Goal: Information Seeking & Learning: Check status

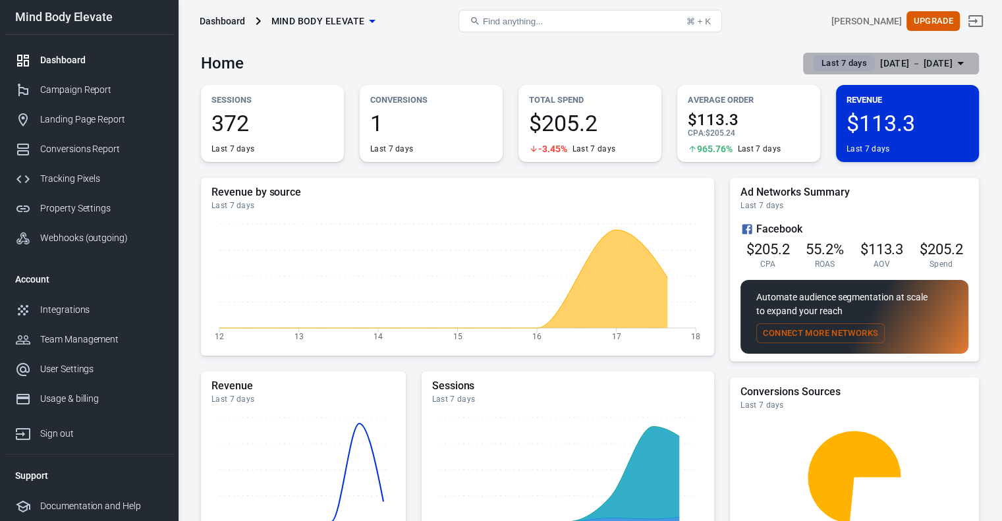
click at [898, 65] on div "[DATE] － [DATE]" at bounding box center [916, 63] width 72 height 16
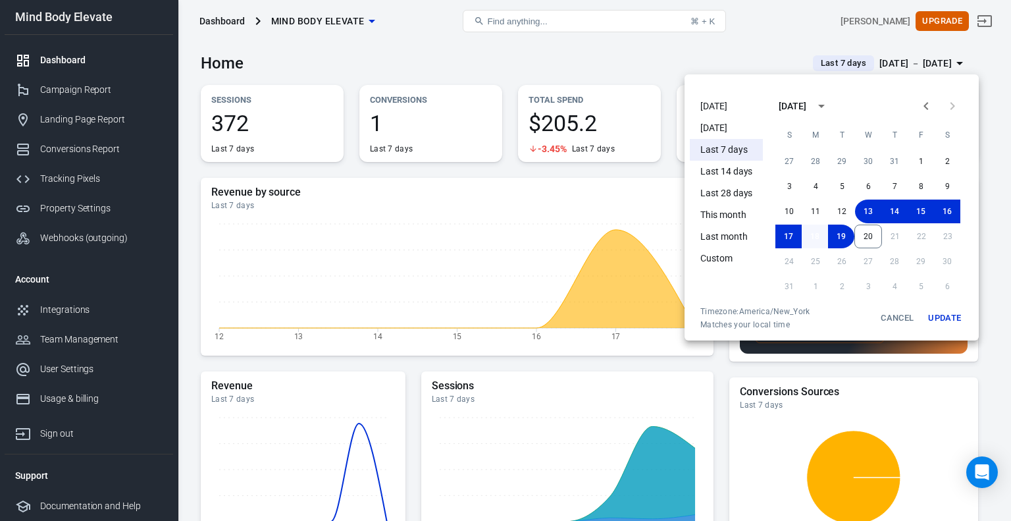
click at [813, 231] on button "18" at bounding box center [815, 237] width 26 height 24
click at [866, 239] on button "20" at bounding box center [869, 237] width 28 height 24
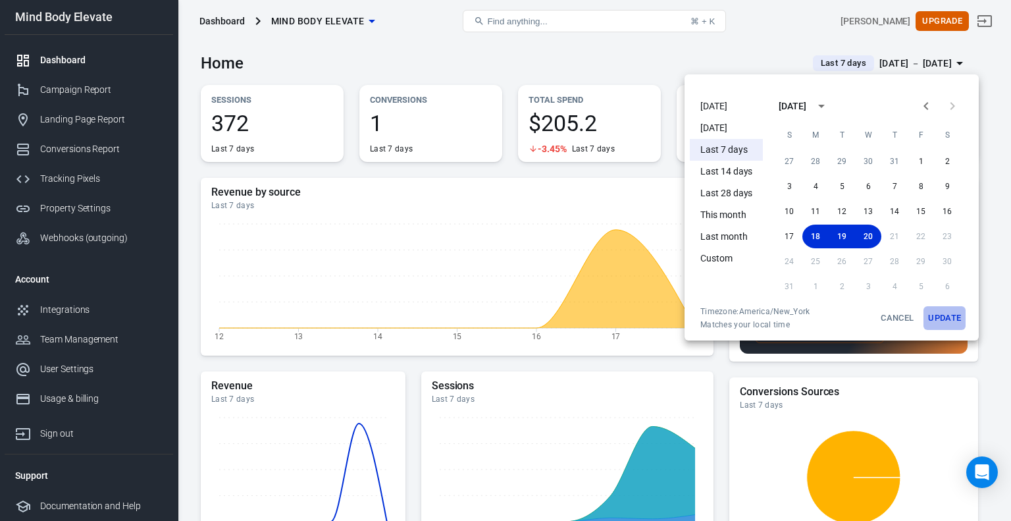
click at [932, 313] on button "Update" at bounding box center [945, 318] width 42 height 24
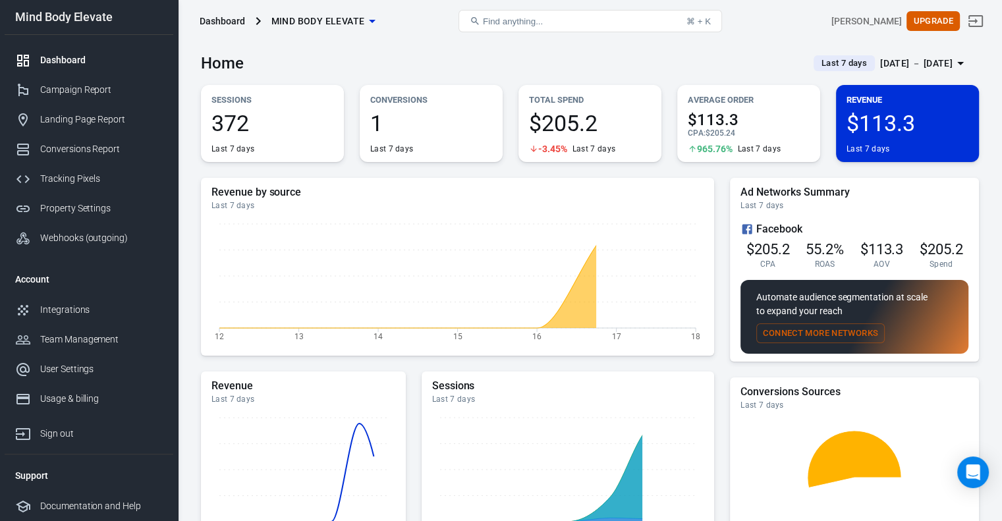
click at [918, 60] on div "[DATE] － [DATE]" at bounding box center [916, 63] width 72 height 16
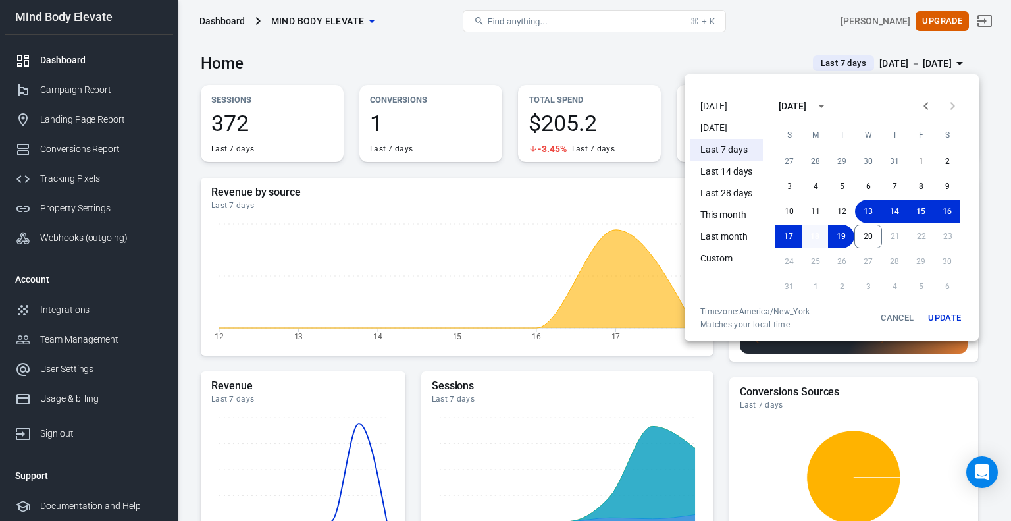
click at [812, 241] on button "18" at bounding box center [815, 237] width 26 height 24
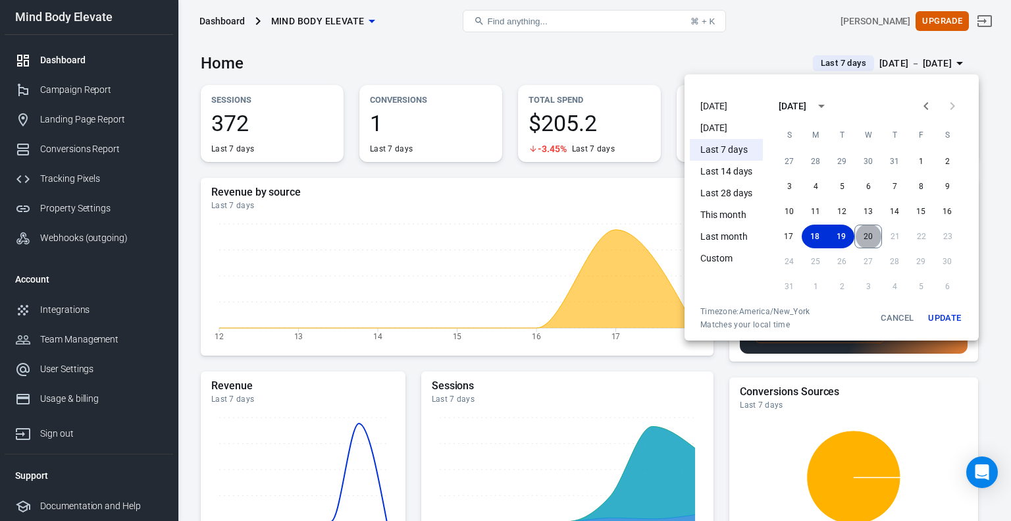
click at [869, 244] on button "20" at bounding box center [869, 237] width 28 height 24
click at [947, 318] on button "Update" at bounding box center [945, 318] width 42 height 24
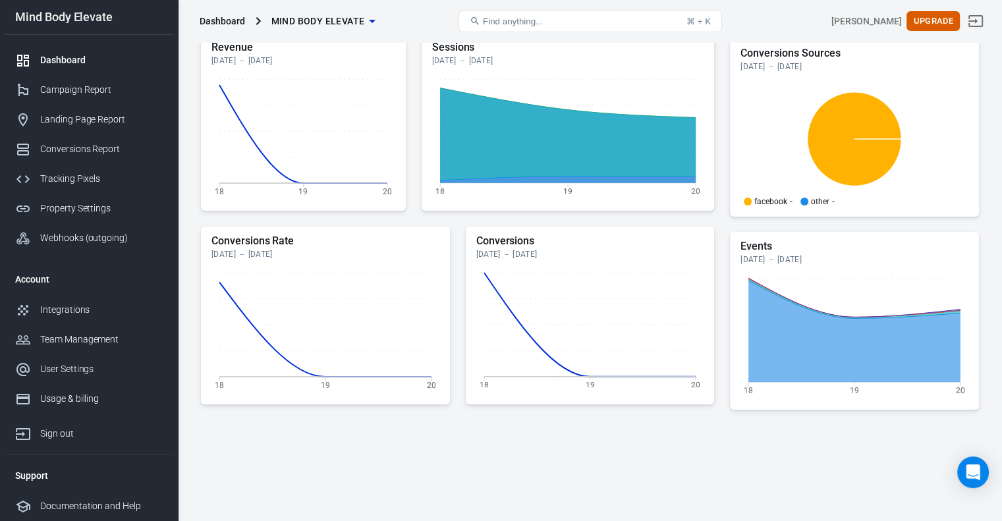
scroll to position [378, 0]
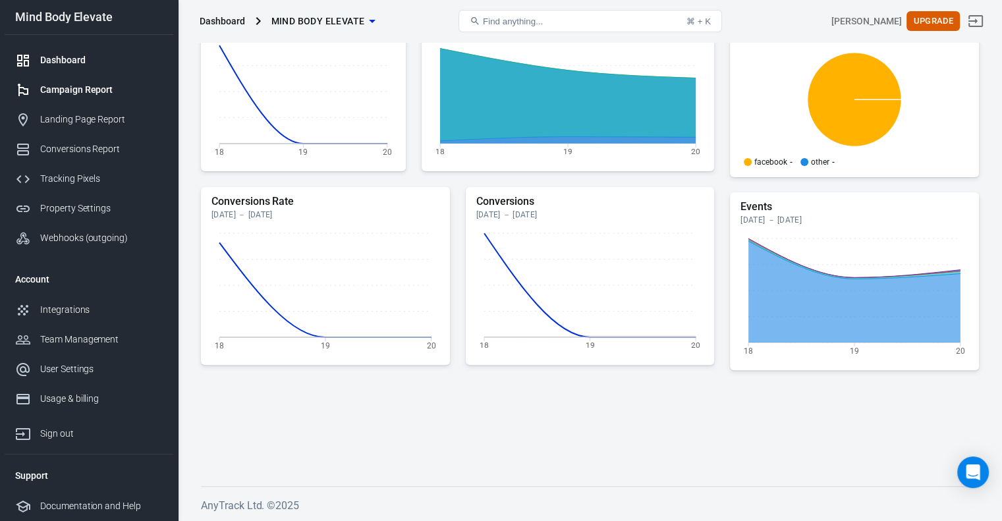
click at [107, 82] on link "Campaign Report" at bounding box center [89, 90] width 169 height 30
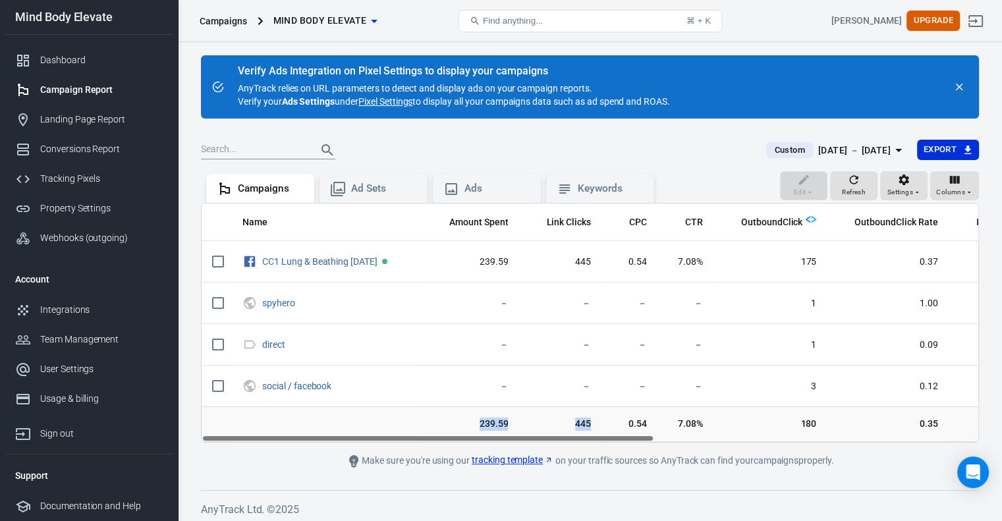
drag, startPoint x: 440, startPoint y: 433, endPoint x: 645, endPoint y: 429, distance: 205.5
click at [645, 429] on tr "239.59 445 0.54 7.08% 180 0.35 4 1 0.00 113.28 239.59 0.47" at bounding box center [862, 425] width 1323 height 36
drag, startPoint x: 623, startPoint y: 439, endPoint x: 516, endPoint y: 490, distance: 119.0
click at [516, 490] on div "Verify Ads Integration on Pixel Settings to display your campaigns AnyTrack rel…" at bounding box center [590, 283] width 824 height 483
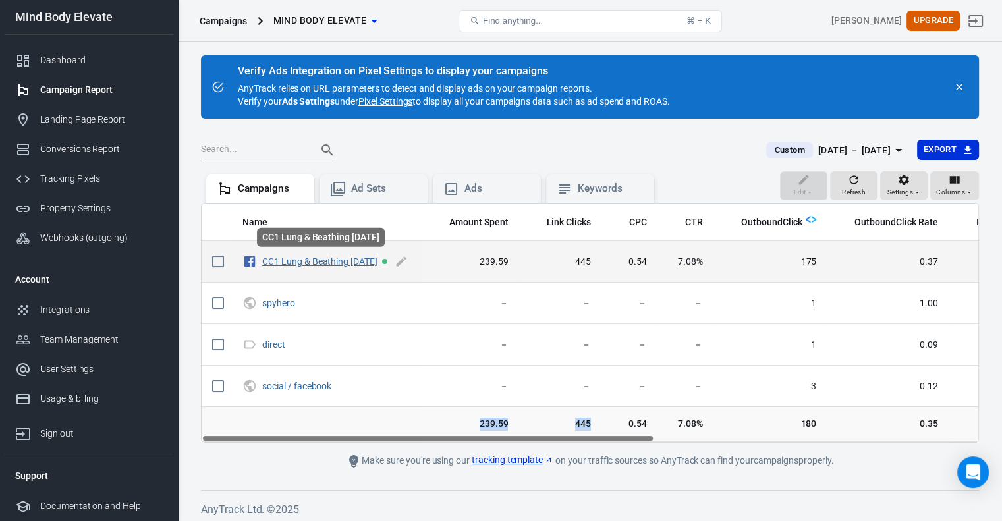
click at [344, 261] on link "CC1 Lung & Beathing 06.30.2025" at bounding box center [319, 261] width 115 height 11
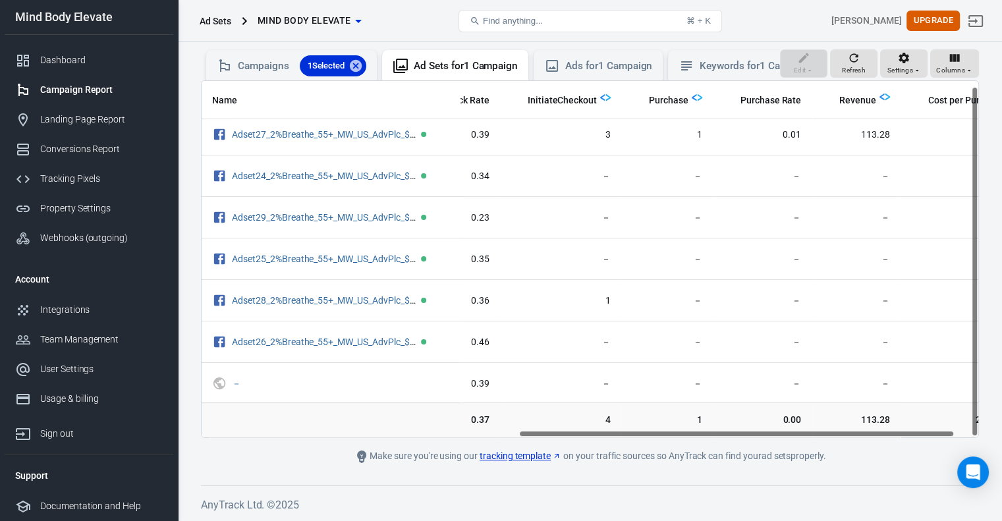
scroll to position [5, 605]
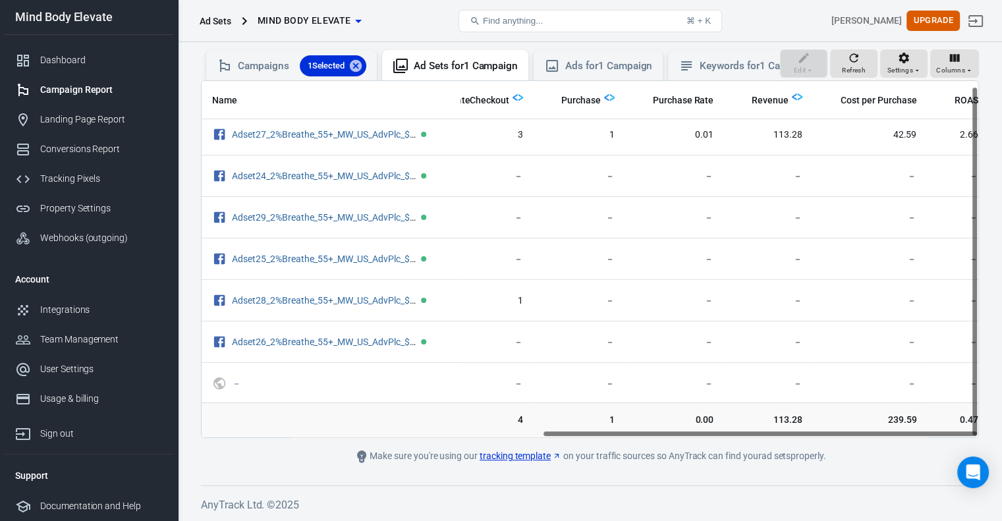
drag, startPoint x: 541, startPoint y: 432, endPoint x: 911, endPoint y: 425, distance: 370.1
click at [911, 425] on div "Name Amount Spent Link Clicks CPC CTR OutboundClick OutboundClick Rate Initiate…" at bounding box center [590, 259] width 778 height 358
click at [595, 60] on div "Ads for 1 Campaign" at bounding box center [608, 66] width 87 height 14
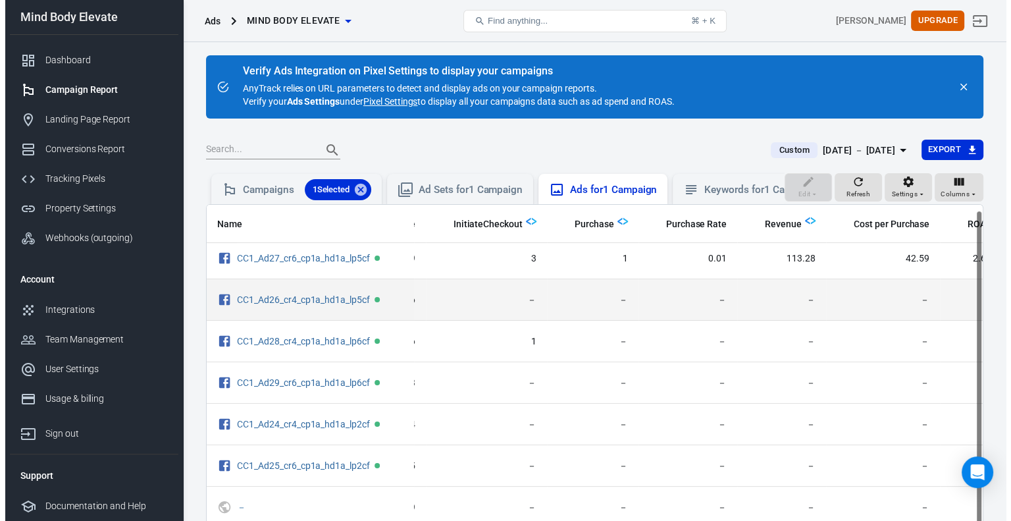
scroll to position [5, 554]
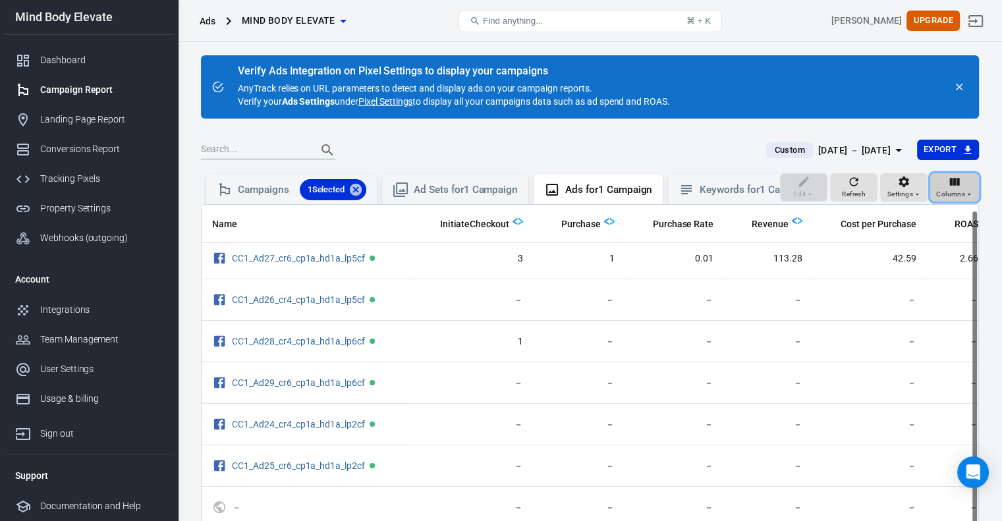
click at [953, 186] on icon "button" at bounding box center [954, 182] width 10 height 8
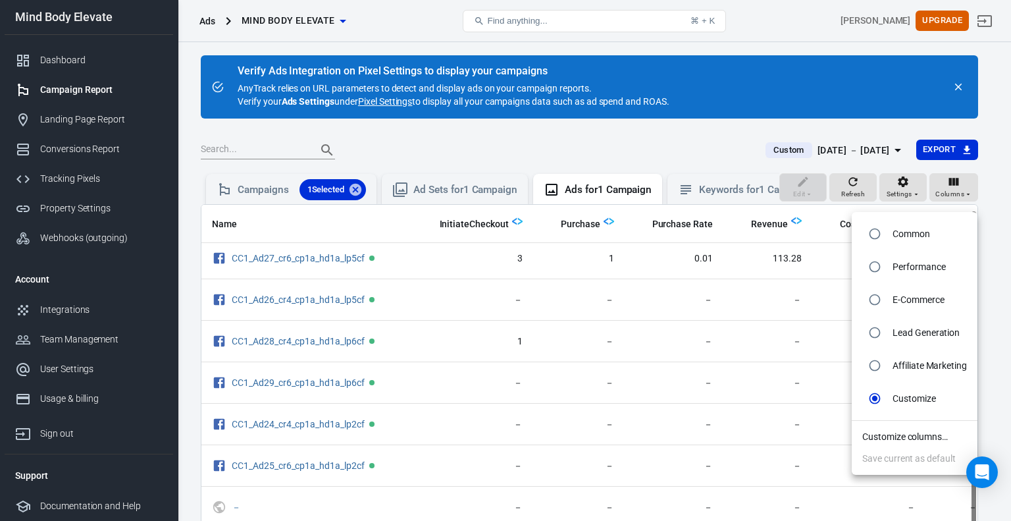
click at [882, 433] on li "Customize columns…" at bounding box center [915, 437] width 126 height 22
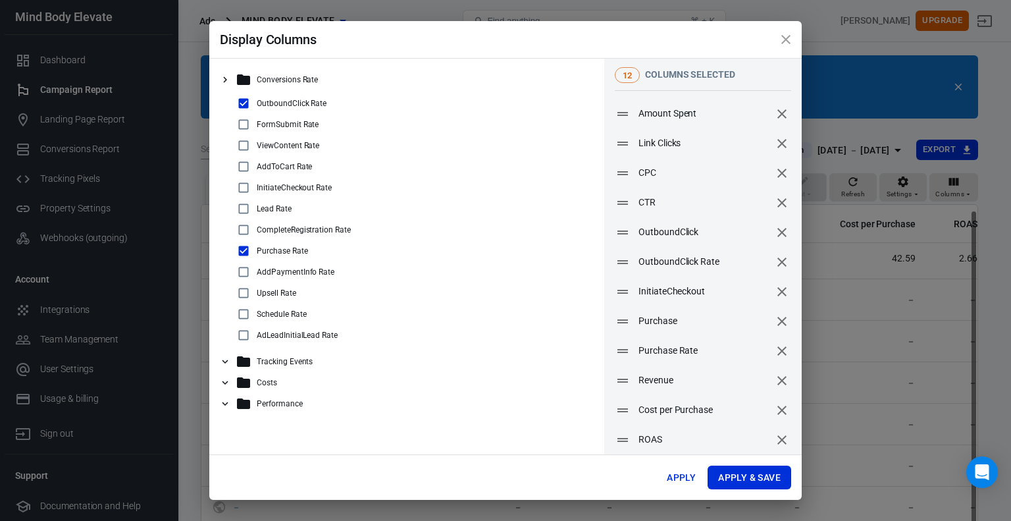
scroll to position [5, 544]
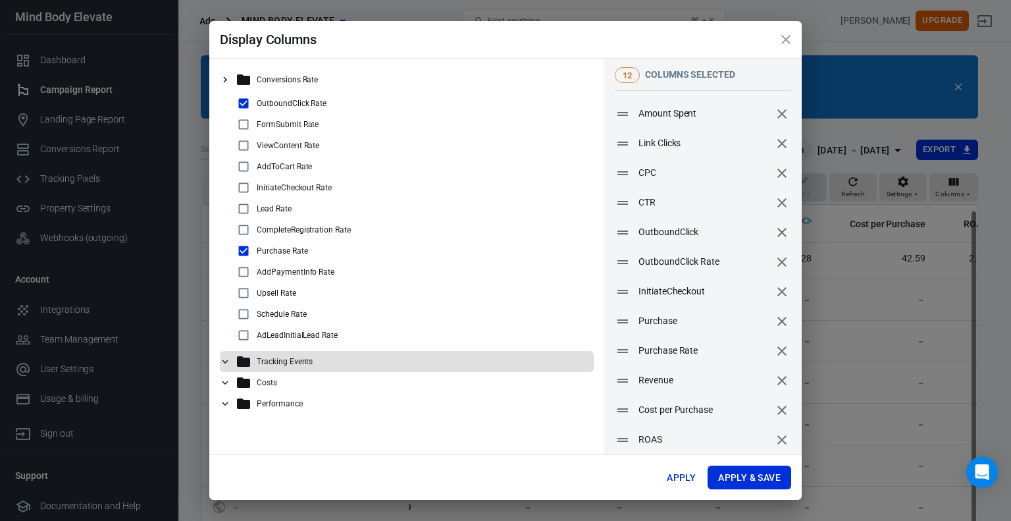
click at [240, 361] on icon at bounding box center [243, 361] width 13 height 11
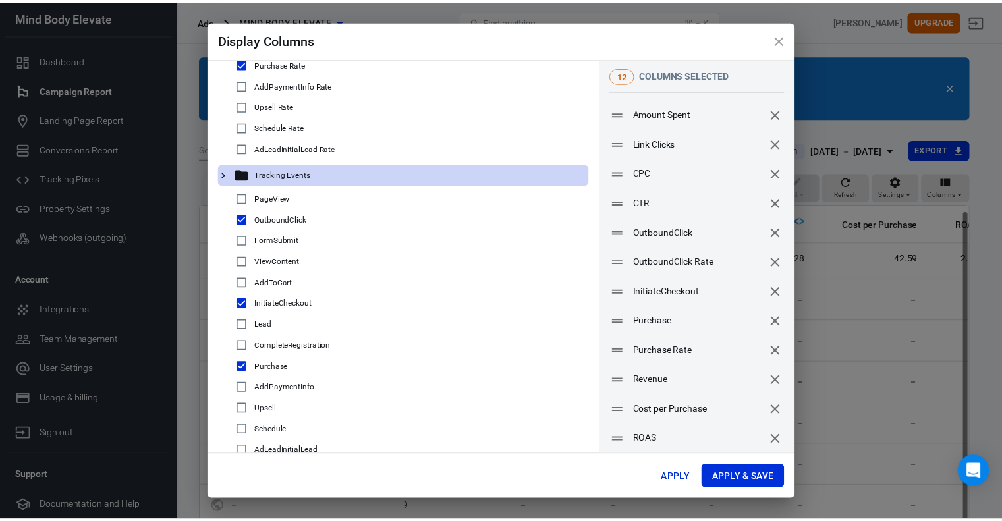
scroll to position [186, 0]
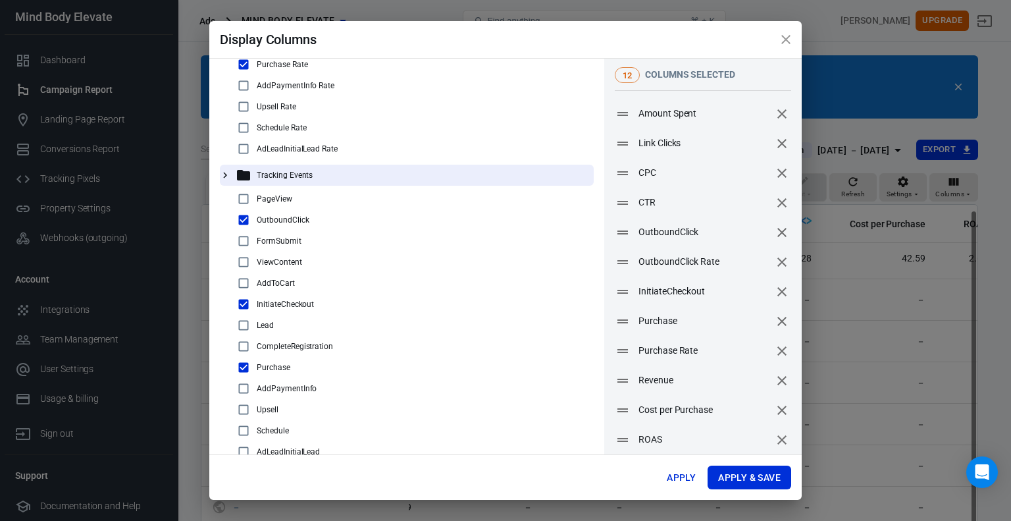
click at [242, 410] on input "checkbox" at bounding box center [244, 410] width 16 height 16
checkbox input "true"
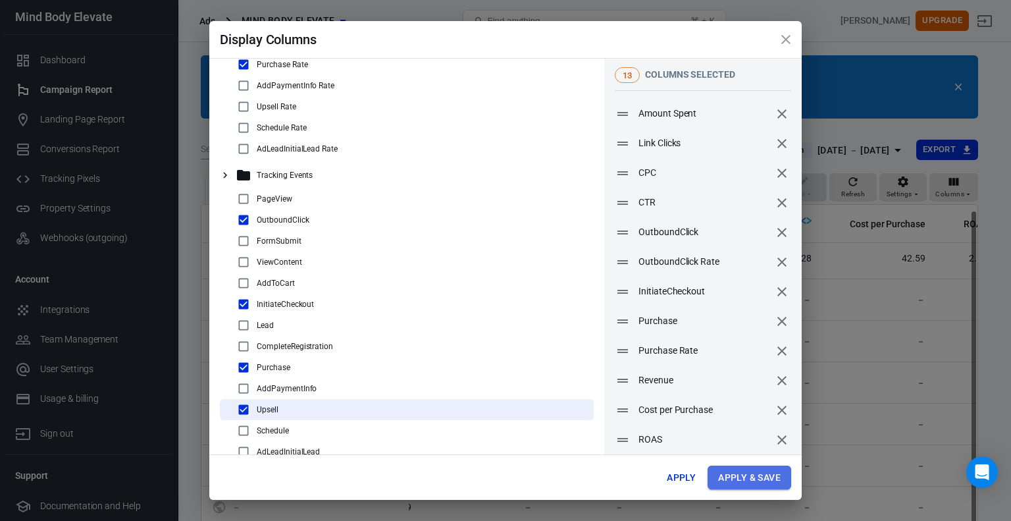
click at [736, 484] on button "Apply & Save" at bounding box center [750, 478] width 84 height 24
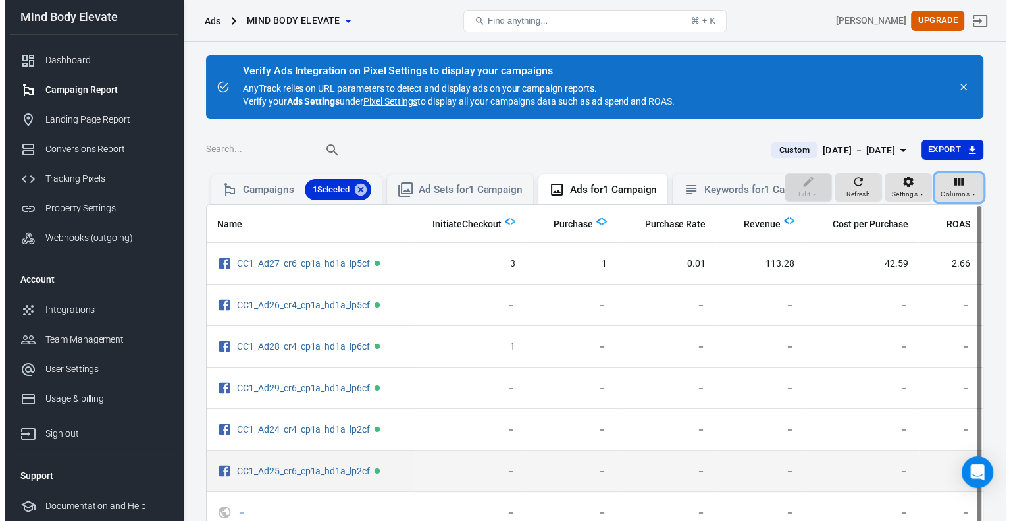
scroll to position [0, 631]
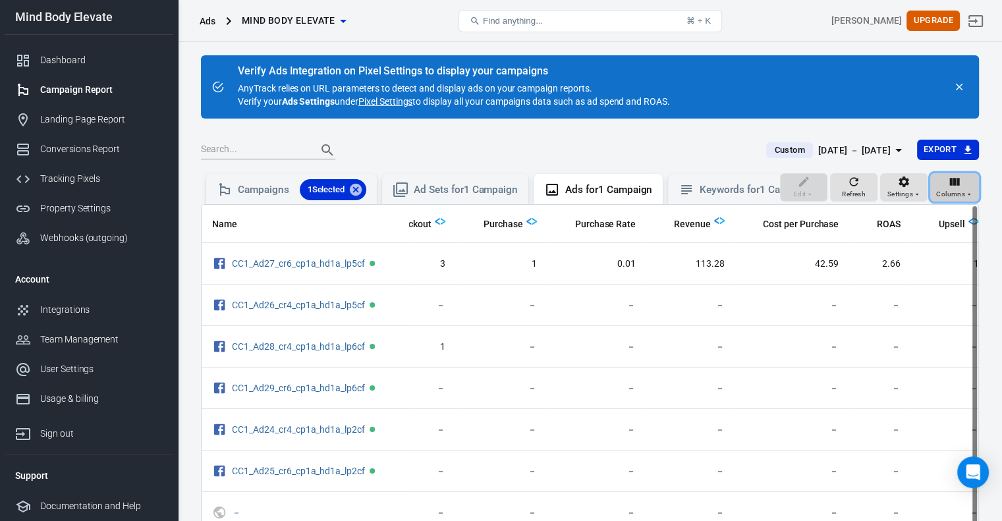
click at [948, 199] on span "Columns" at bounding box center [950, 194] width 29 height 12
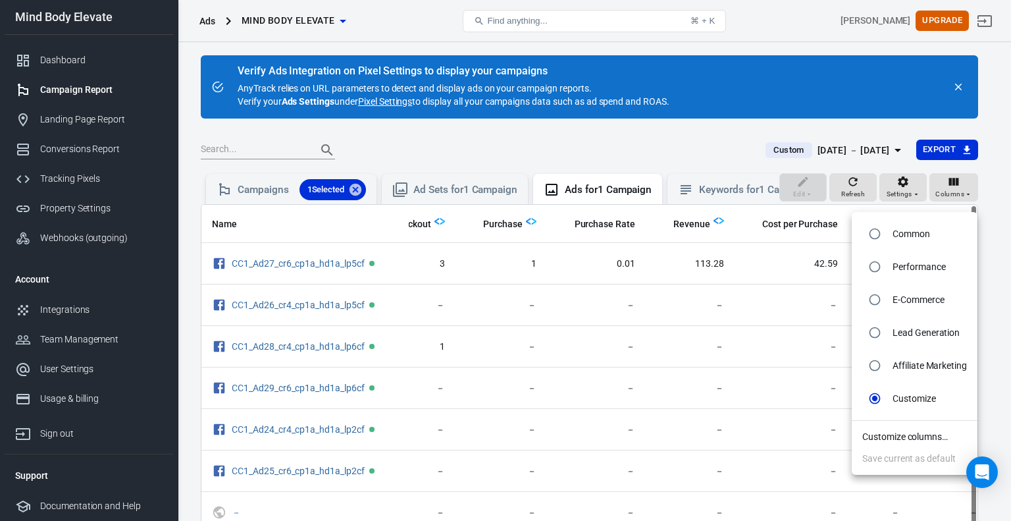
click at [891, 437] on li "Customize columns…" at bounding box center [915, 437] width 126 height 22
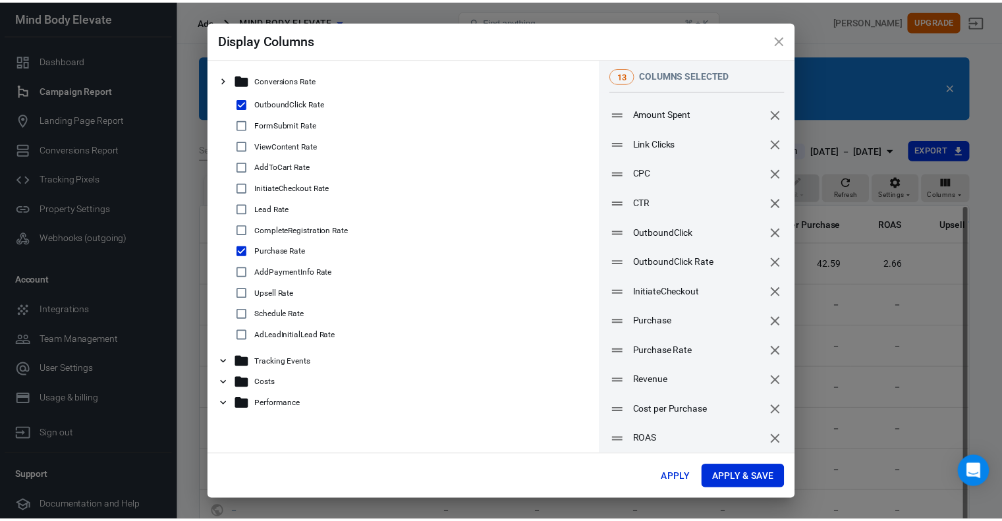
scroll to position [34, 0]
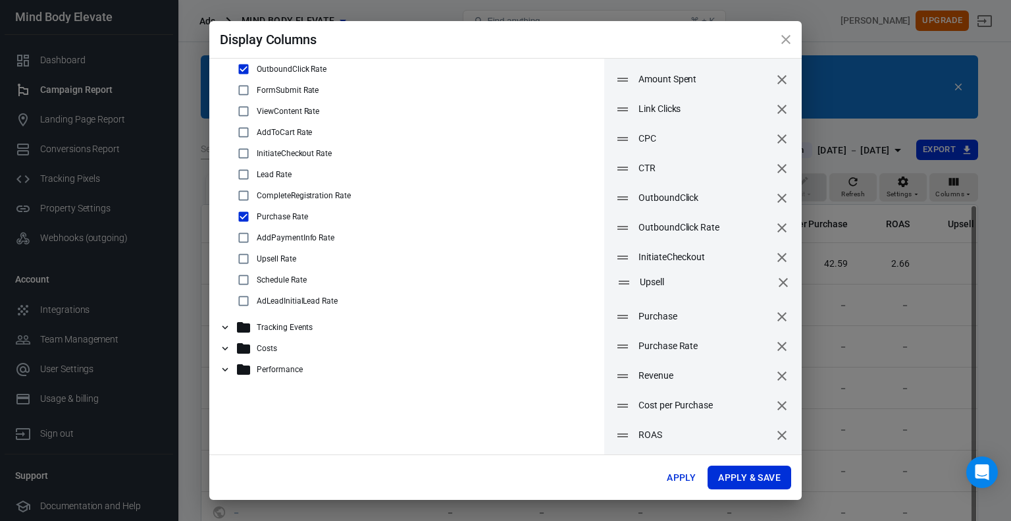
drag, startPoint x: 641, startPoint y: 436, endPoint x: 642, endPoint y: 283, distance: 152.8
click at [642, 283] on span "Upsell" at bounding box center [706, 282] width 132 height 14
click at [735, 470] on button "Apply & Save" at bounding box center [750, 478] width 84 height 24
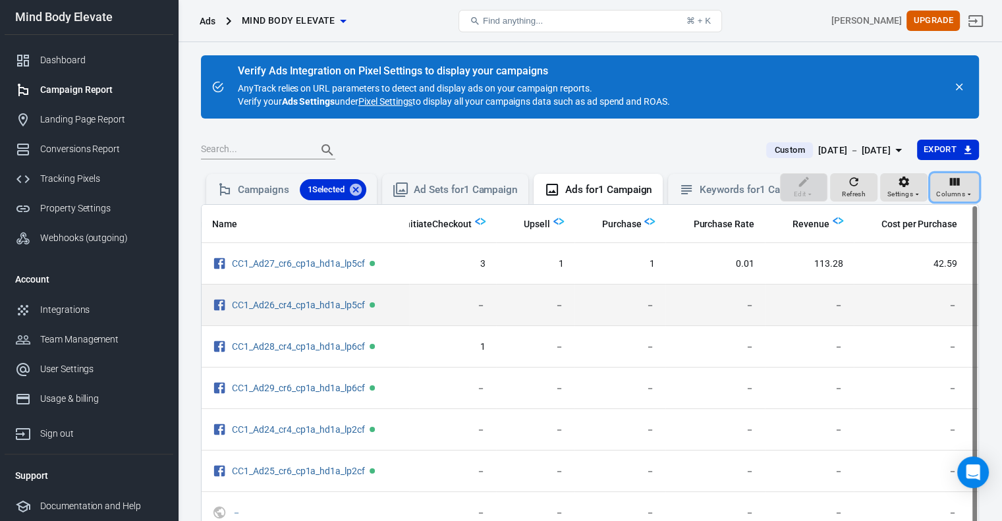
scroll to position [0, 591]
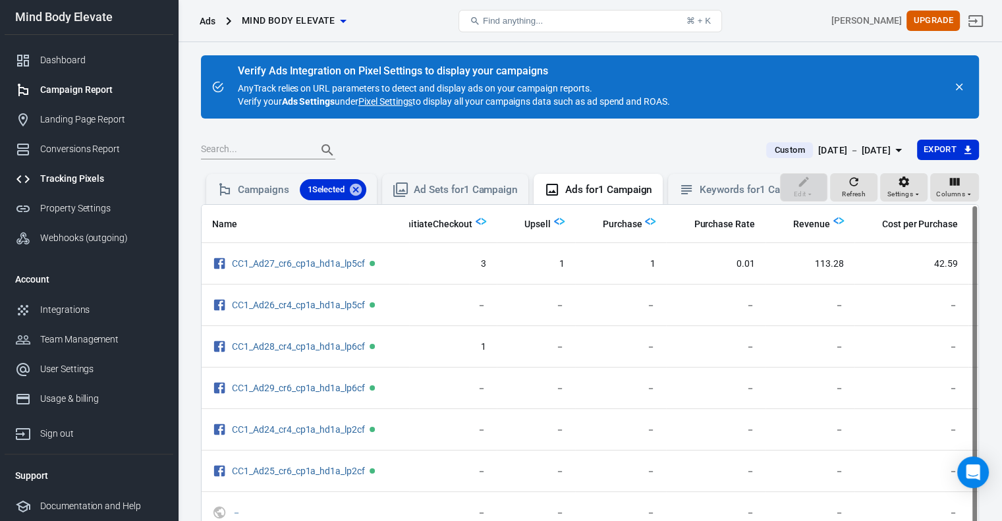
click at [71, 178] on div "Tracking Pixels" at bounding box center [101, 179] width 122 height 14
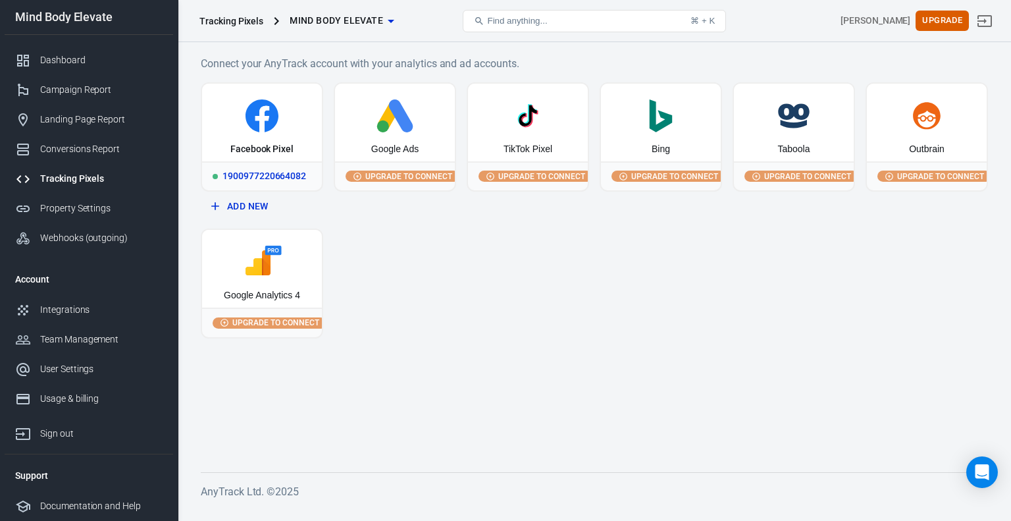
click at [240, 146] on div "Facebook Pixel" at bounding box center [261, 149] width 63 height 13
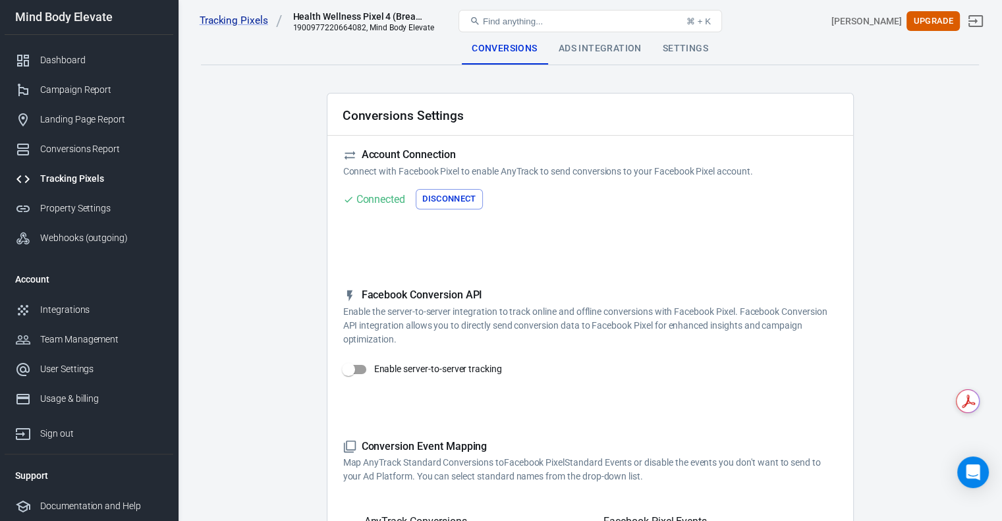
click at [600, 55] on div "Ads Integration" at bounding box center [600, 49] width 104 height 32
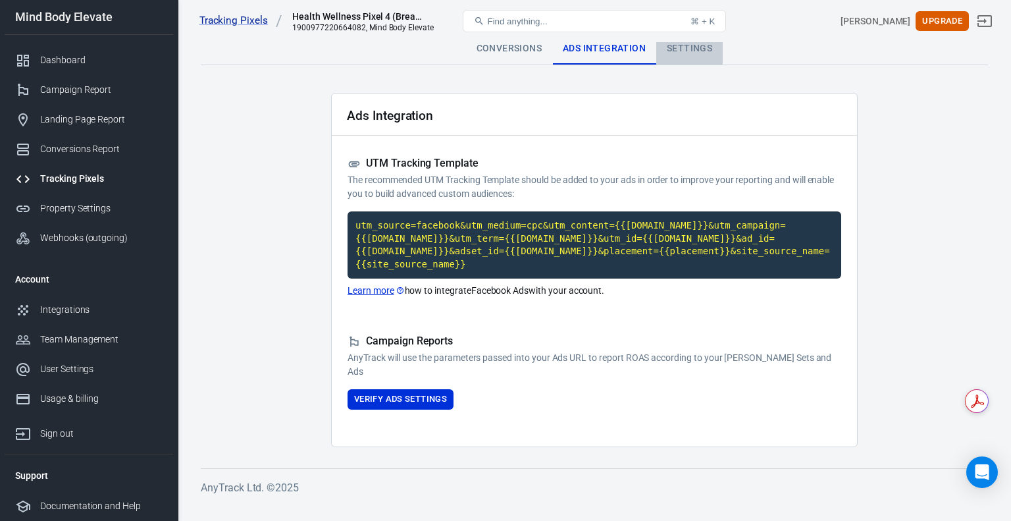
click at [685, 44] on div "Settings" at bounding box center [689, 49] width 67 height 32
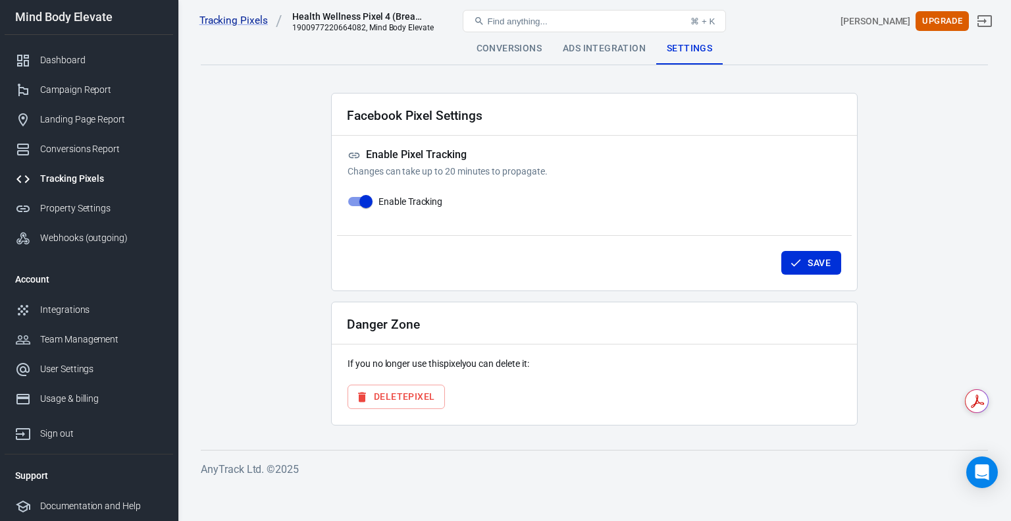
click at [476, 48] on div "Conversions" at bounding box center [509, 49] width 86 height 32
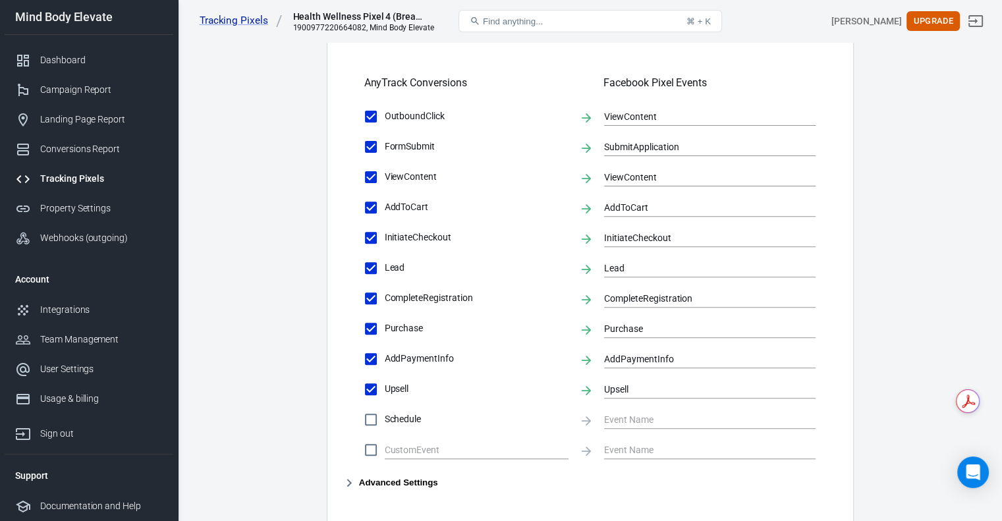
scroll to position [461, 0]
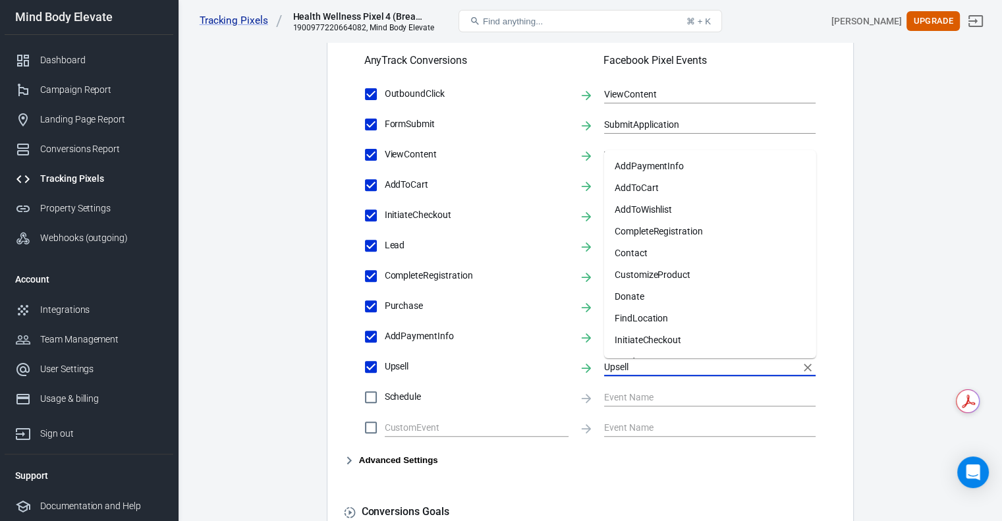
click at [611, 370] on input "Upsell" at bounding box center [700, 366] width 192 height 16
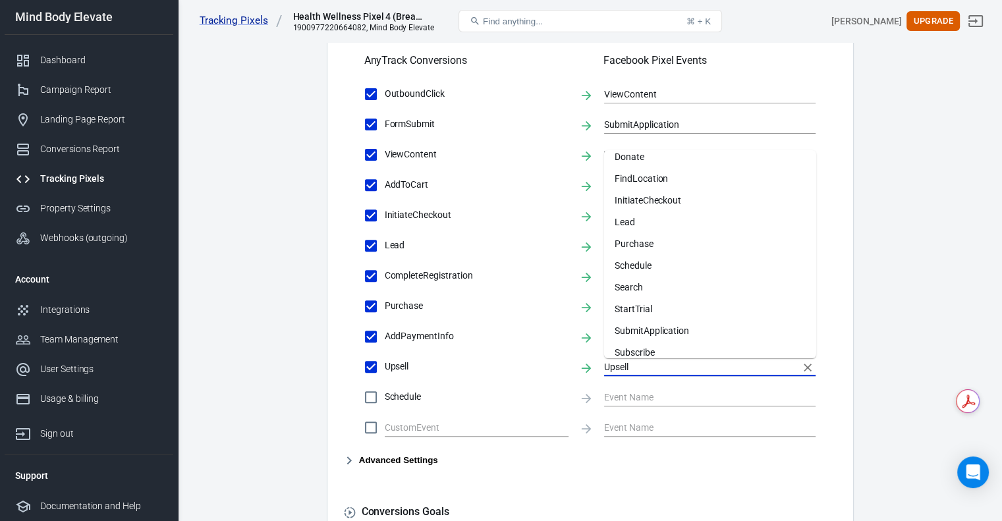
scroll to position [140, 0]
click at [641, 241] on li "Purchase" at bounding box center [710, 243] width 212 height 22
type input "Purchase"
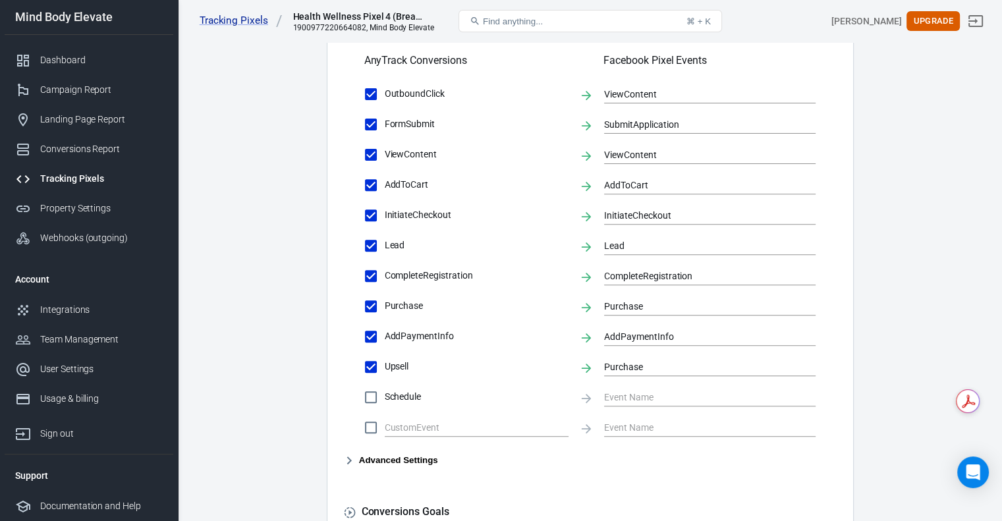
click at [269, 454] on main "Conversions Ads Integration Settings Conversions Settings Account Connection Co…" at bounding box center [590, 107] width 778 height 1071
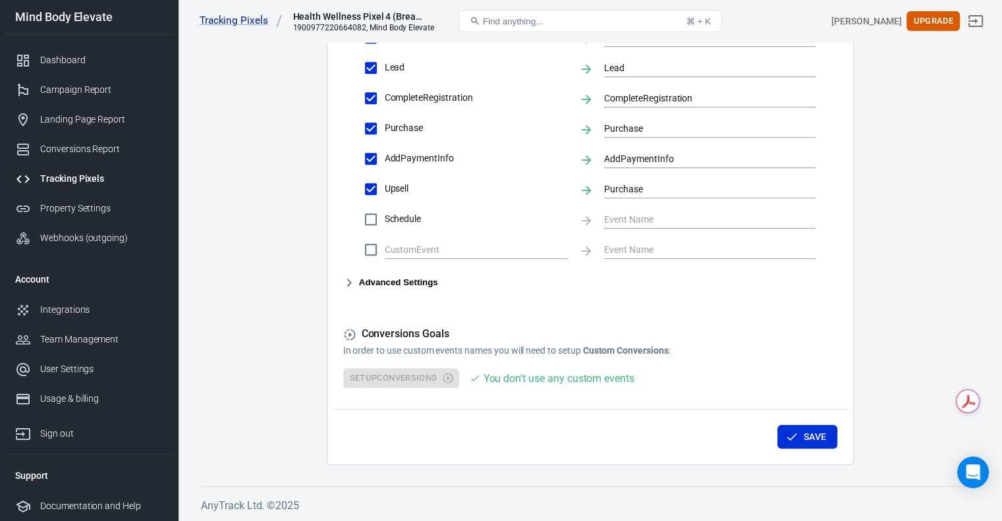
scroll to position [637, 0]
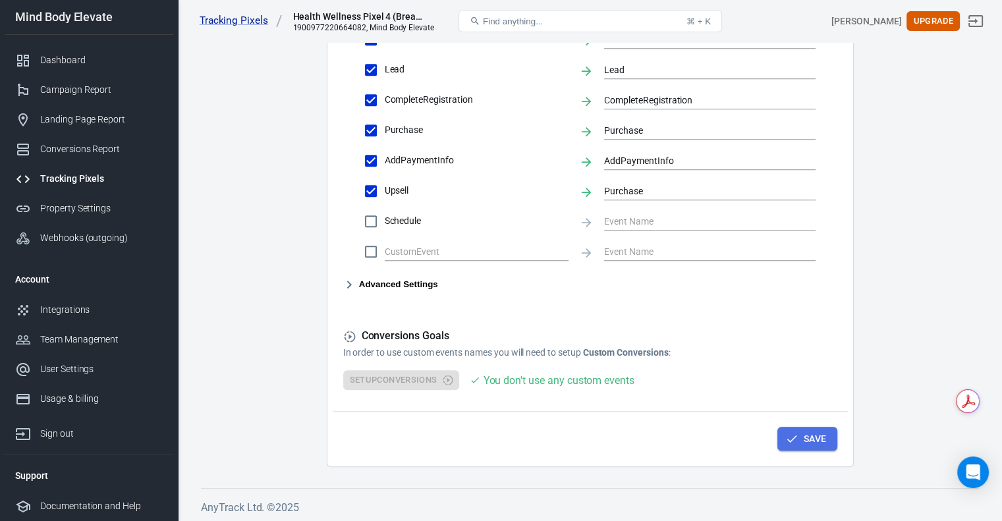
click at [805, 449] on button "Save" at bounding box center [807, 439] width 60 height 24
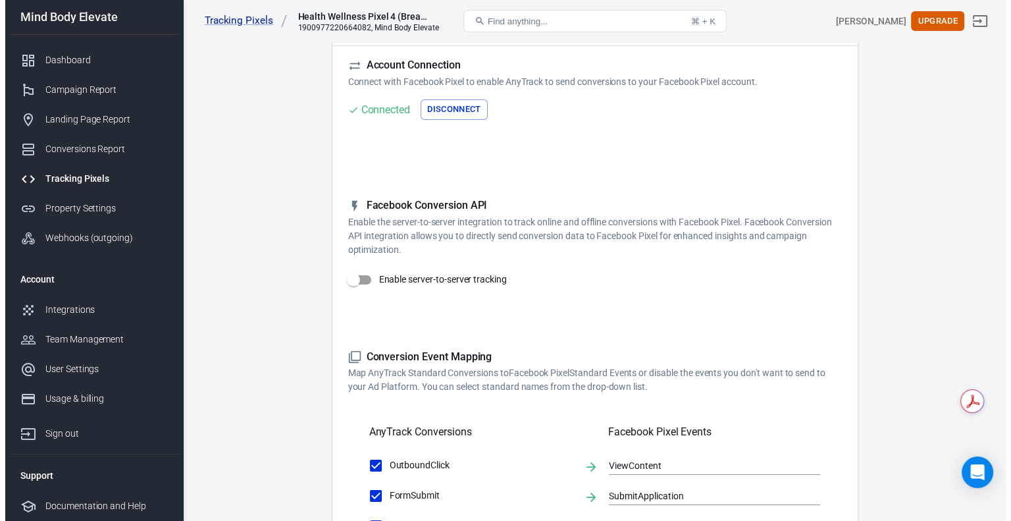
scroll to position [0, 0]
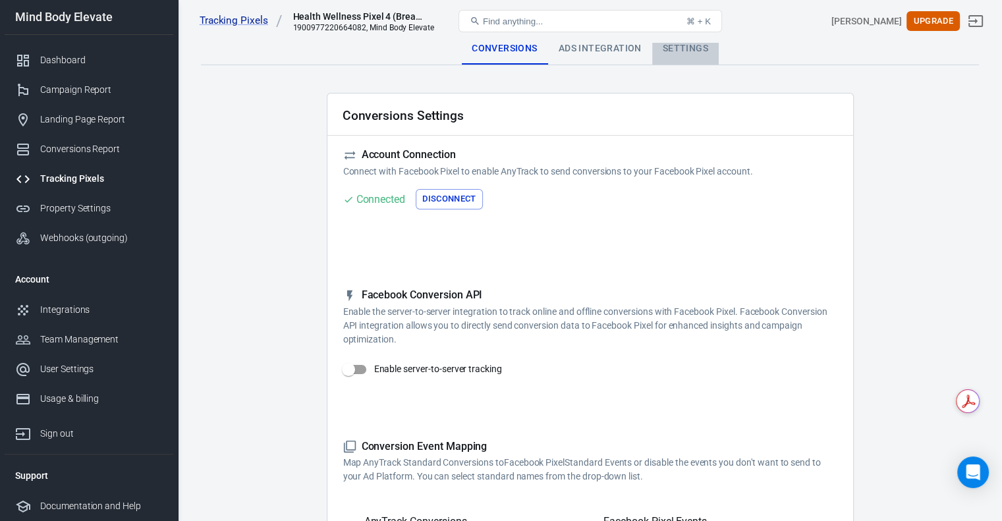
click at [666, 49] on div "Settings" at bounding box center [685, 49] width 67 height 32
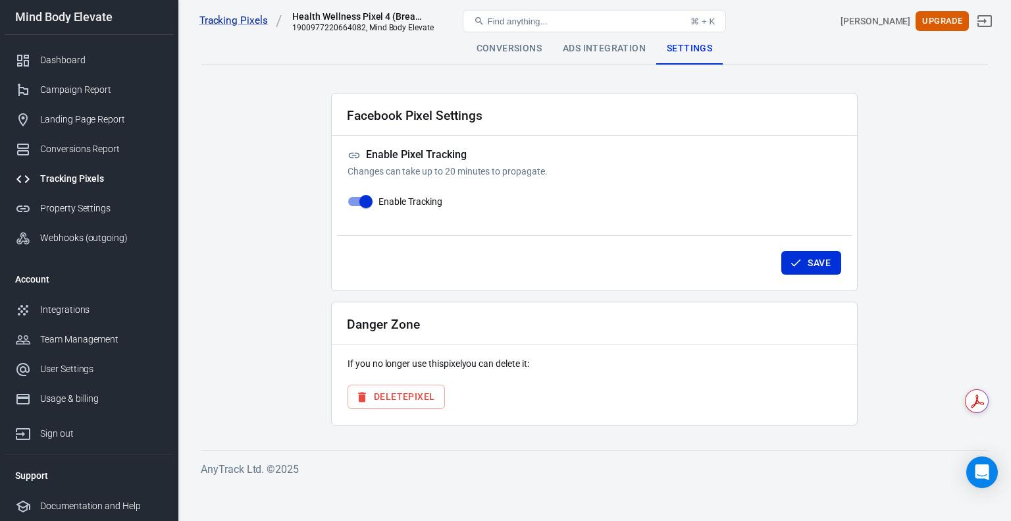
click at [589, 49] on div "Ads Integration" at bounding box center [604, 49] width 104 height 32
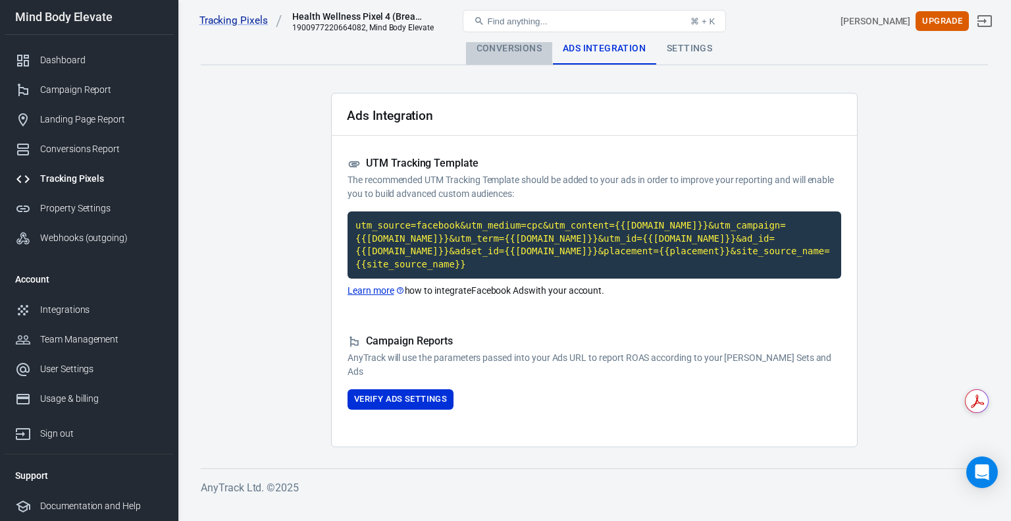
click at [521, 53] on div "Conversions" at bounding box center [509, 49] width 86 height 32
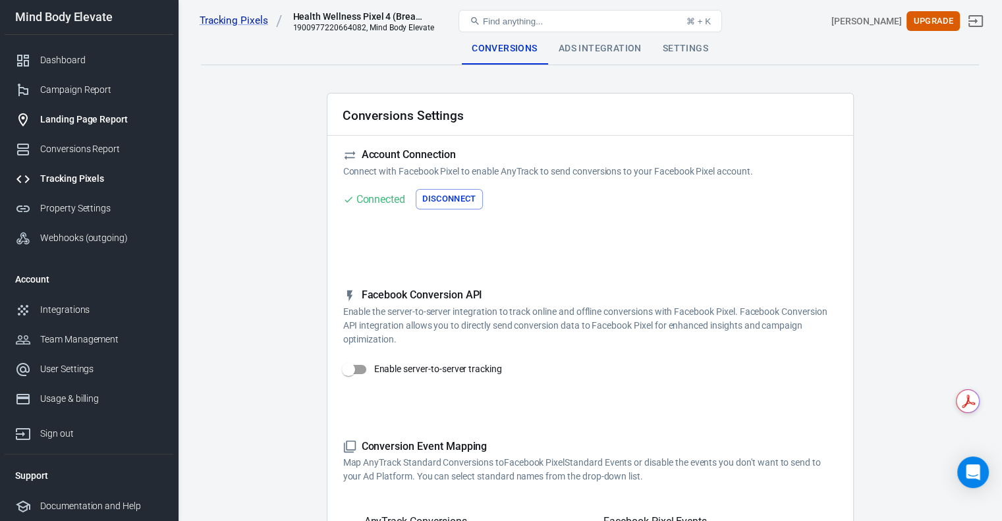
click at [86, 122] on div "Landing Page Report" at bounding box center [101, 120] width 122 height 14
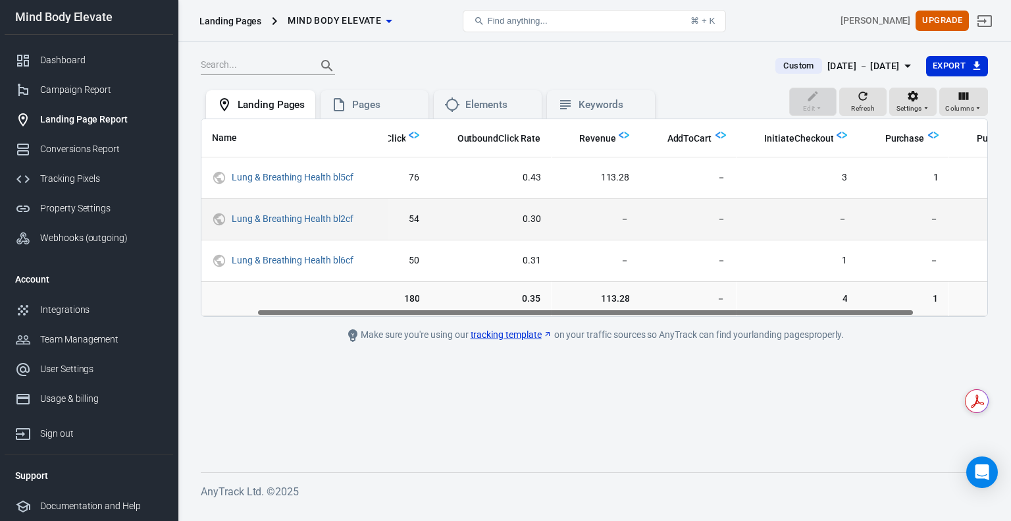
scroll to position [0, 153]
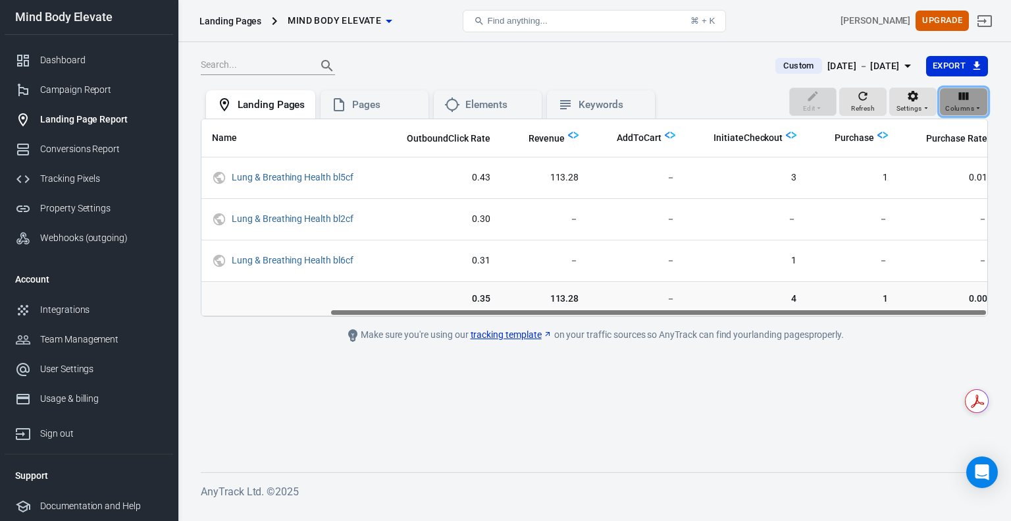
click at [972, 107] on span "Columns" at bounding box center [960, 109] width 29 height 12
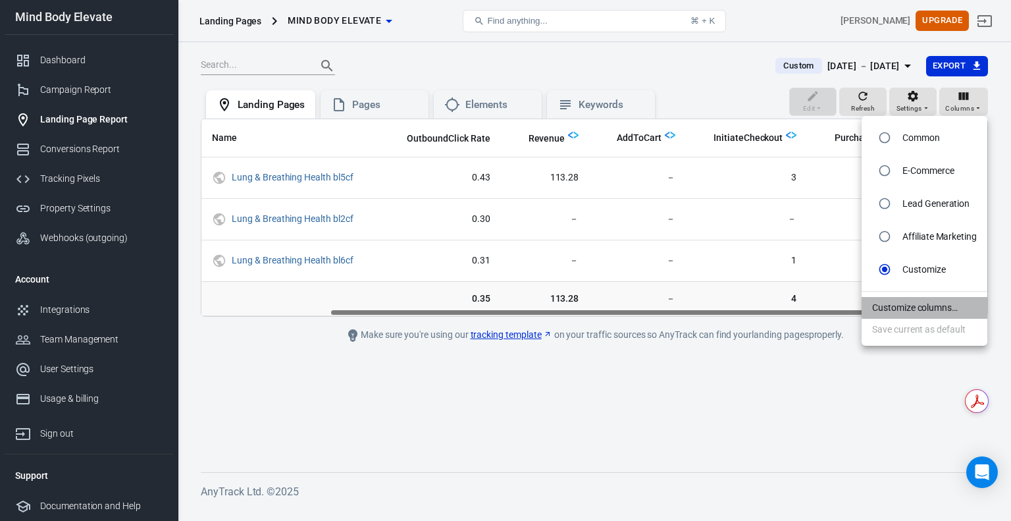
click at [895, 299] on li "Customize columns…" at bounding box center [925, 308] width 126 height 22
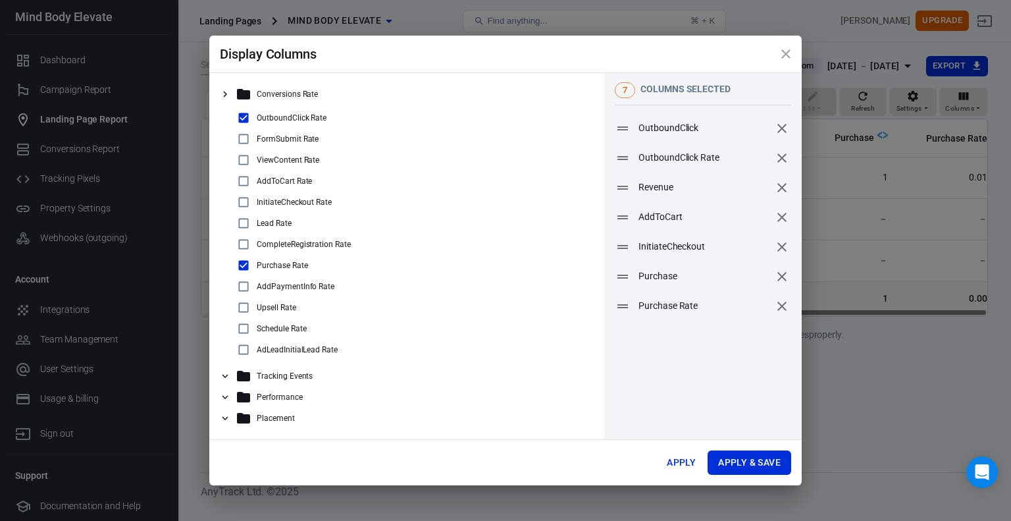
click at [225, 376] on icon at bounding box center [225, 376] width 12 height 12
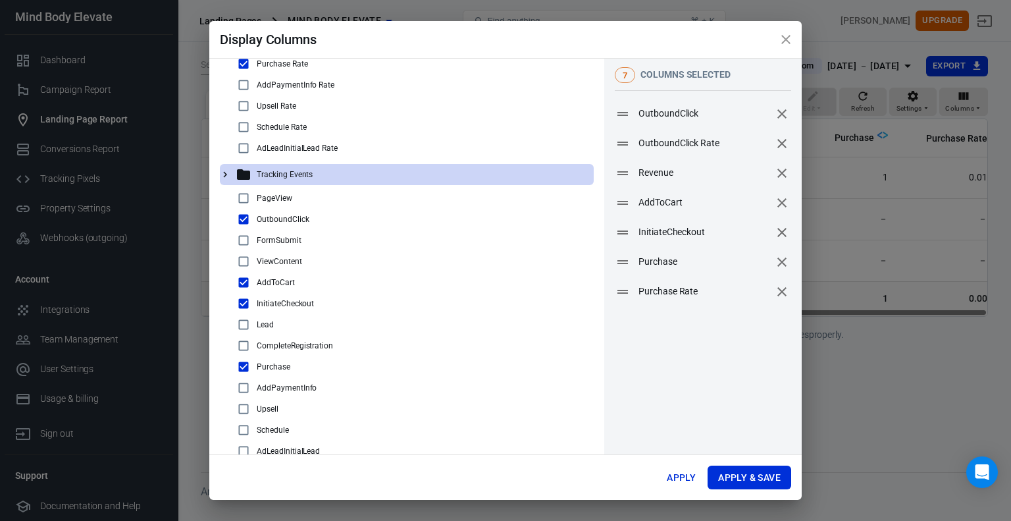
scroll to position [186, 0]
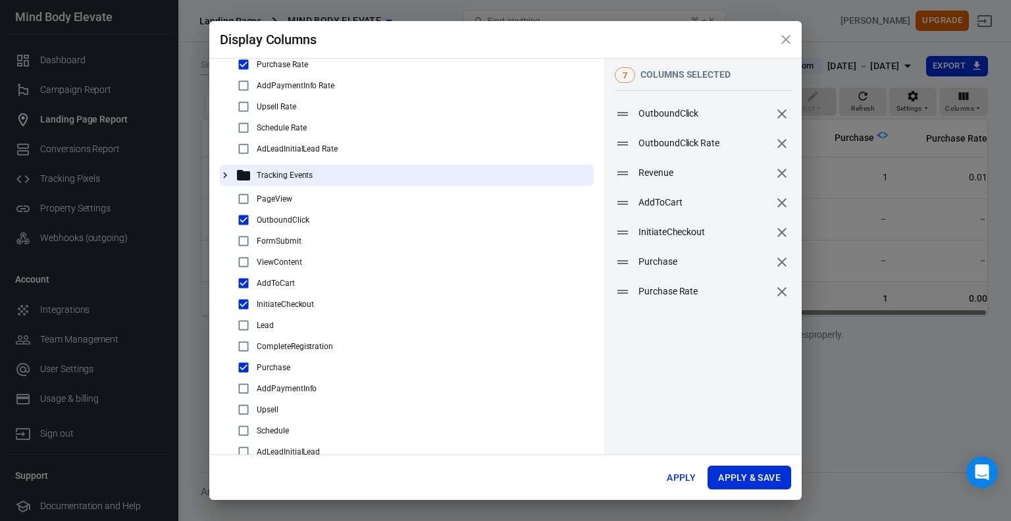
click at [245, 408] on input "checkbox" at bounding box center [244, 410] width 16 height 16
checkbox input "true"
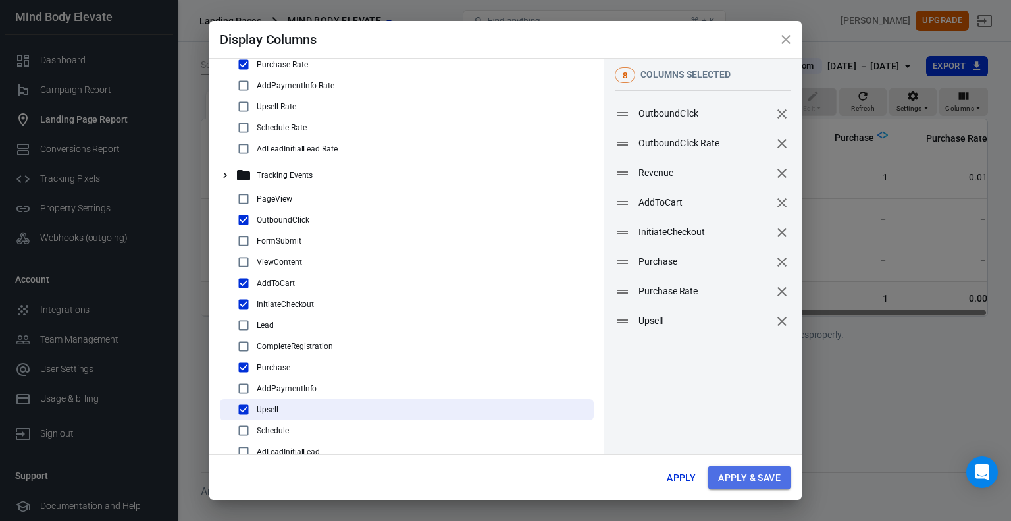
click at [747, 475] on button "Apply & Save" at bounding box center [750, 478] width 84 height 24
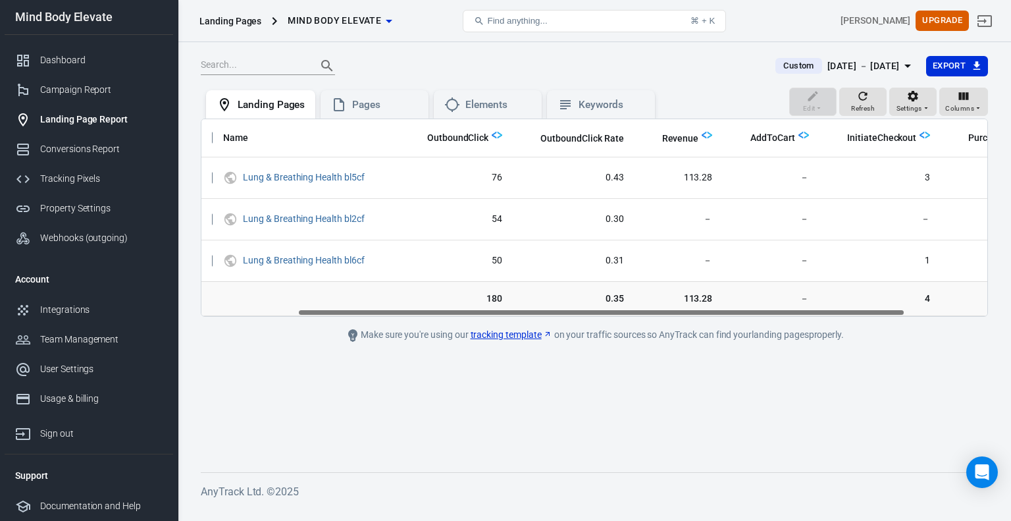
scroll to position [0, 0]
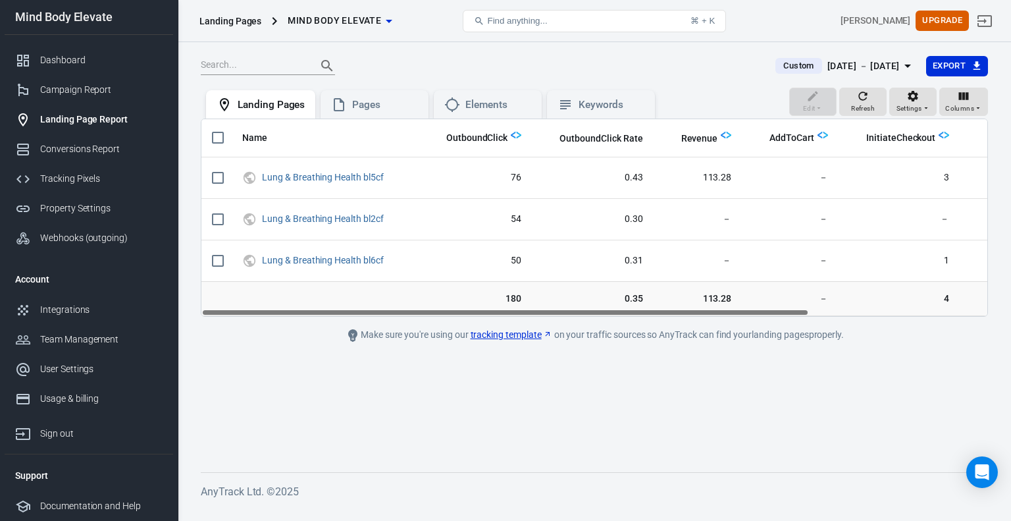
drag, startPoint x: 763, startPoint y: 314, endPoint x: 719, endPoint y: 361, distance: 64.3
click at [719, 361] on main "Custom Aug 18 － Aug 20, 2025 Export Edit Refresh Settings Columns Landing Pages…" at bounding box center [595, 253] width 788 height 396
click at [962, 103] on span "Columns" at bounding box center [960, 109] width 29 height 12
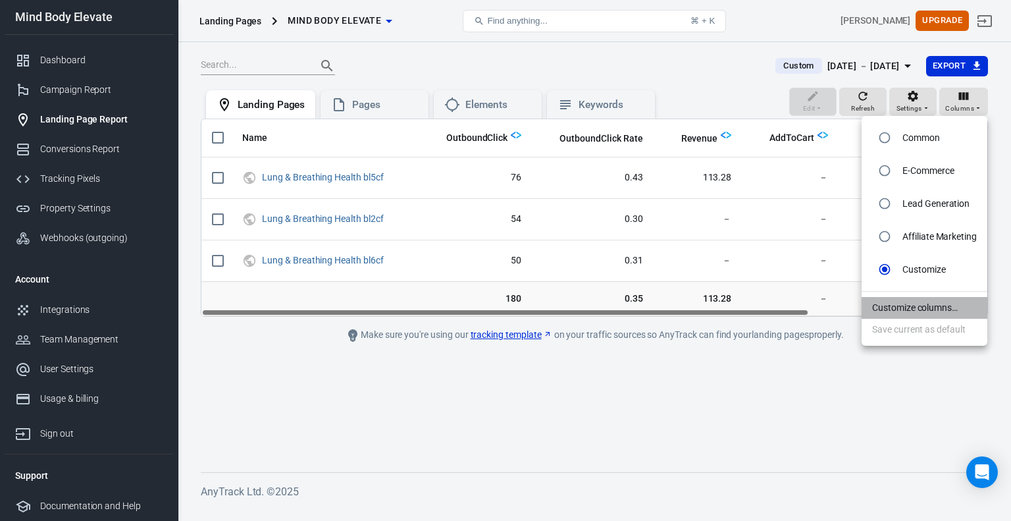
click at [901, 307] on li "Customize columns…" at bounding box center [925, 308] width 126 height 22
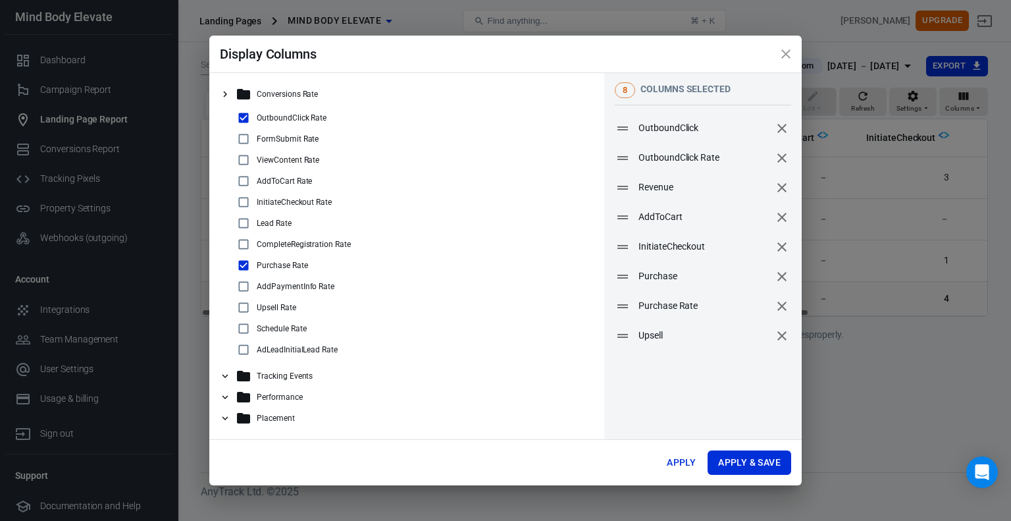
click at [274, 397] on p "Performance" at bounding box center [280, 396] width 46 height 9
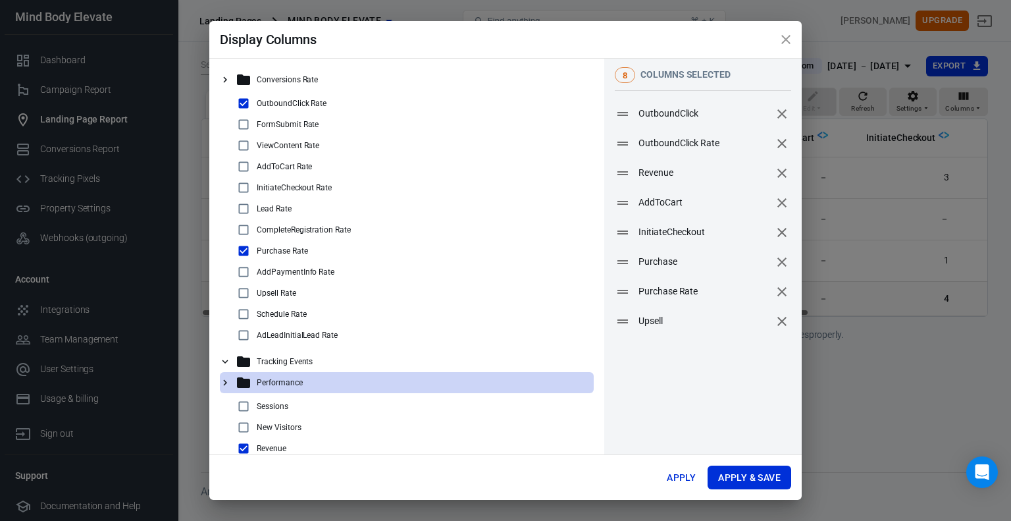
click at [268, 385] on p "Performance" at bounding box center [280, 382] width 46 height 9
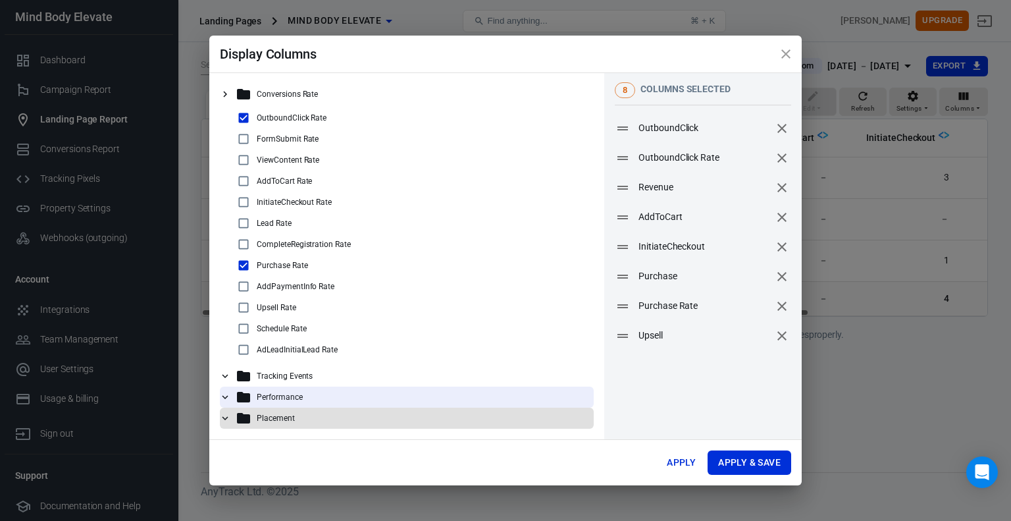
click at [253, 423] on div "Placement" at bounding box center [412, 418] width 353 height 16
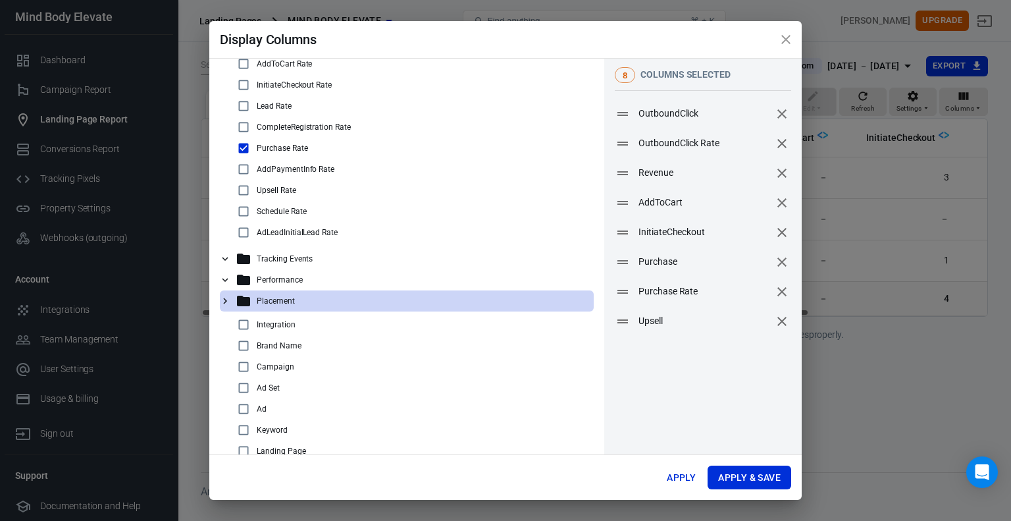
scroll to position [102, 0]
click at [231, 298] on div "Placement" at bounding box center [407, 301] width 374 height 21
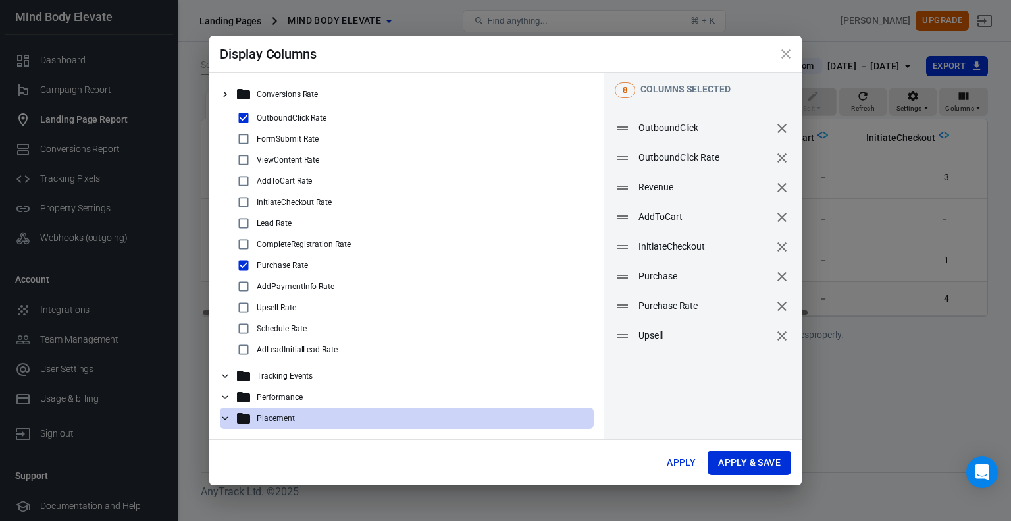
scroll to position [0, 0]
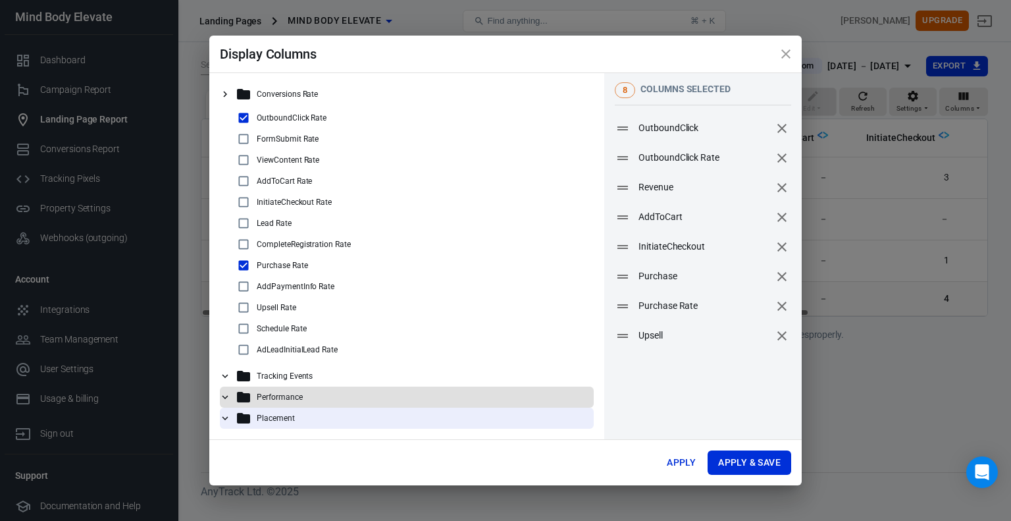
click at [269, 394] on p "Performance" at bounding box center [280, 396] width 46 height 9
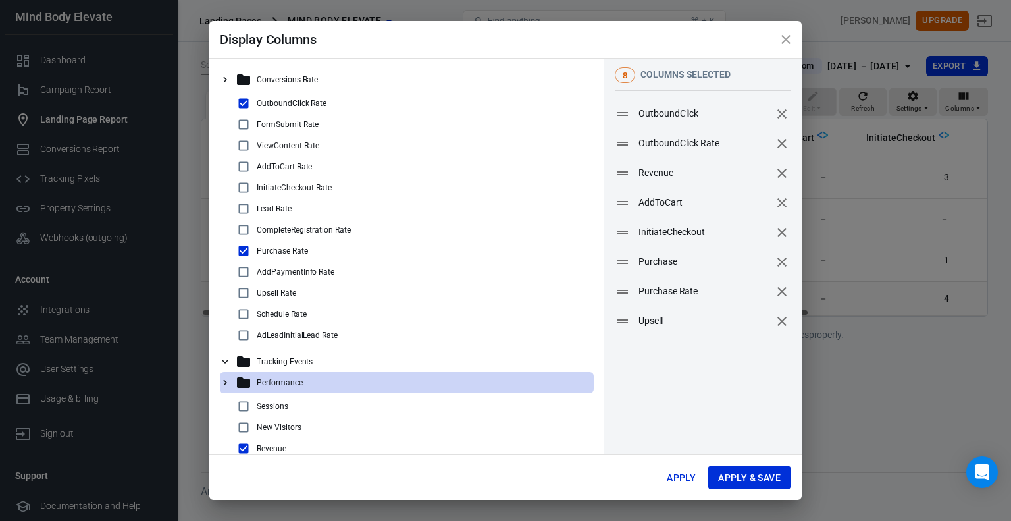
scroll to position [41, 0]
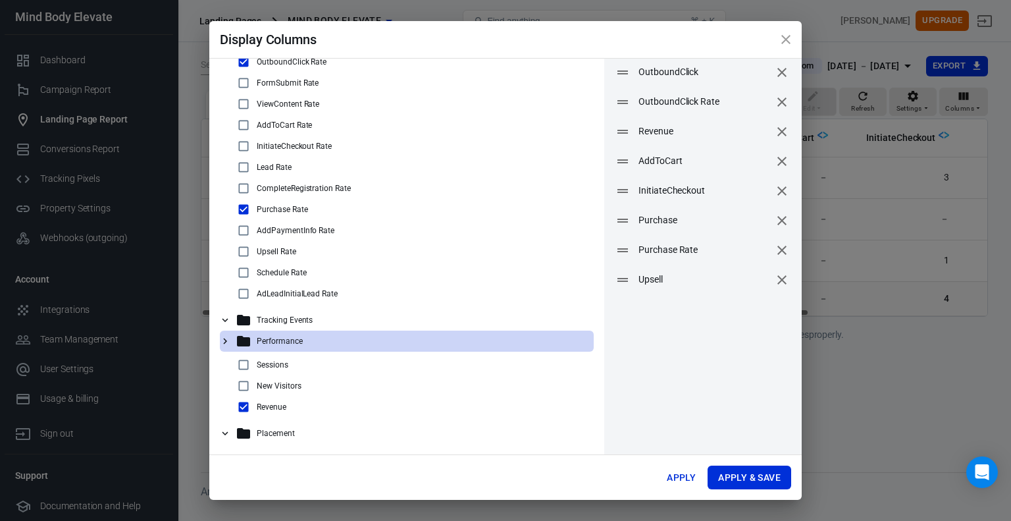
click at [232, 338] on div "Performance" at bounding box center [407, 341] width 374 height 21
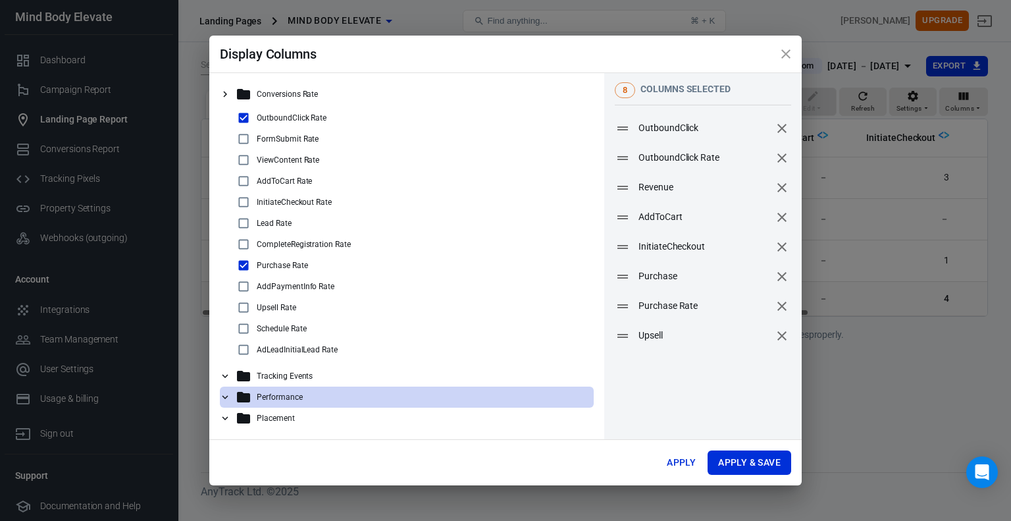
scroll to position [0, 0]
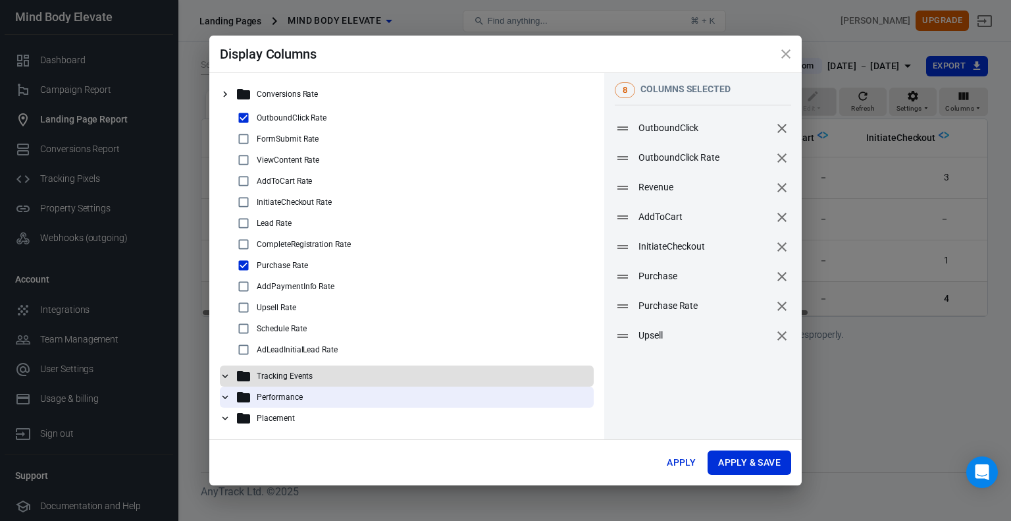
click at [254, 369] on div "Tracking Events" at bounding box center [412, 376] width 353 height 16
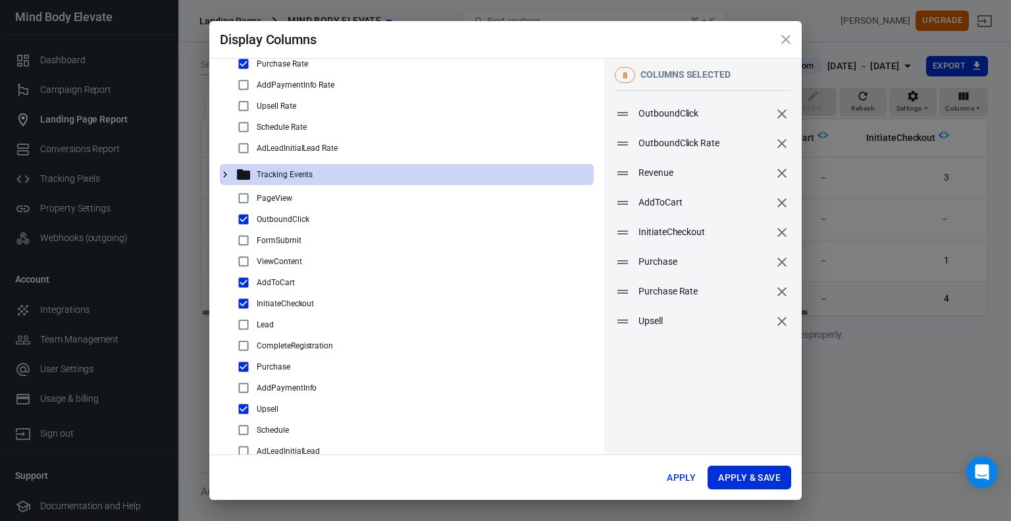
scroll to position [187, 0]
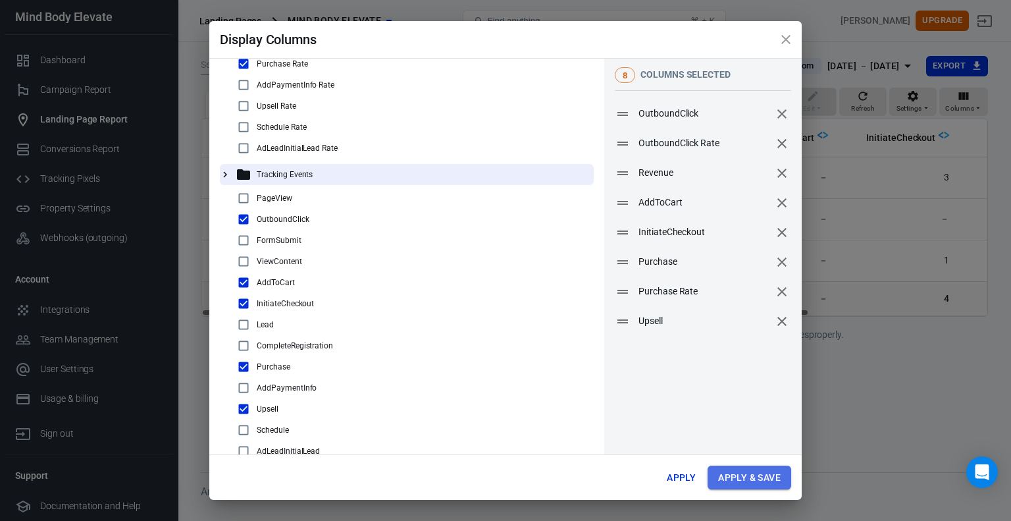
click at [732, 480] on button "Apply & Save" at bounding box center [750, 478] width 84 height 24
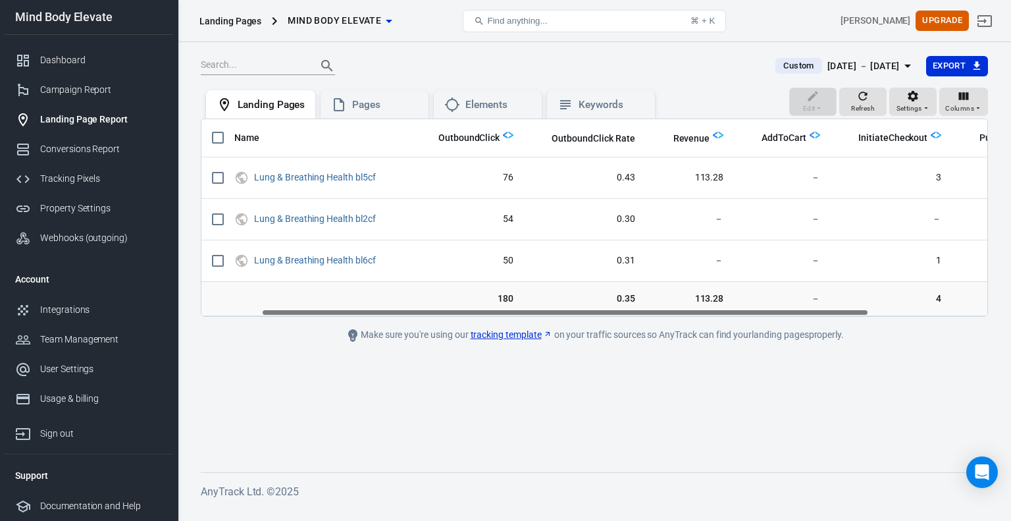
scroll to position [0, 0]
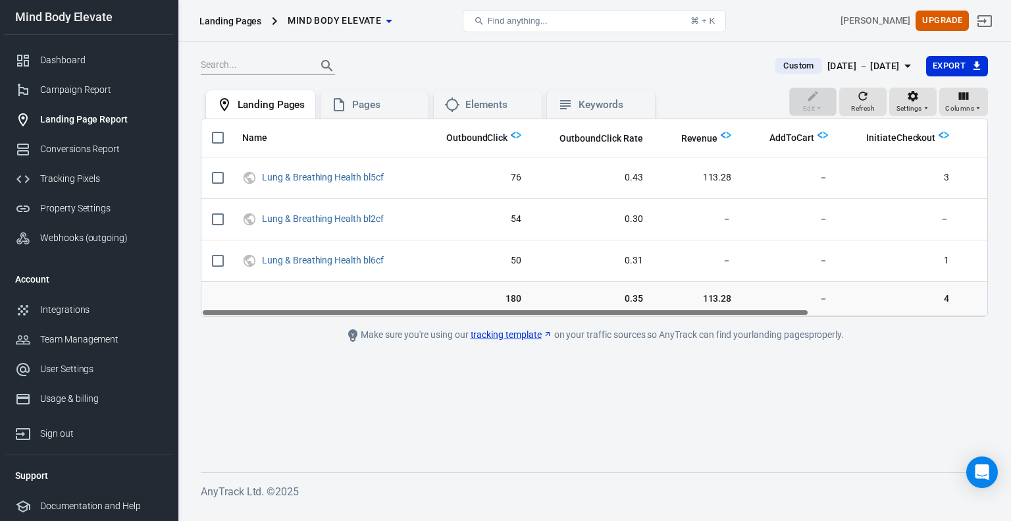
drag, startPoint x: 764, startPoint y: 313, endPoint x: 734, endPoint y: 324, distance: 31.7
click at [734, 324] on main "Custom Aug 18 － Aug 20, 2025 Export Edit Refresh Settings Columns Landing Pages…" at bounding box center [595, 253] width 788 height 396
drag, startPoint x: 594, startPoint y: 313, endPoint x: 429, endPoint y: 360, distance: 171.3
click at [429, 360] on main "Custom Aug 18 － Aug 20, 2025 Export Edit Refresh Settings Columns Landing Pages…" at bounding box center [595, 253] width 788 height 396
click at [74, 88] on div "Campaign Report" at bounding box center [101, 90] width 122 height 14
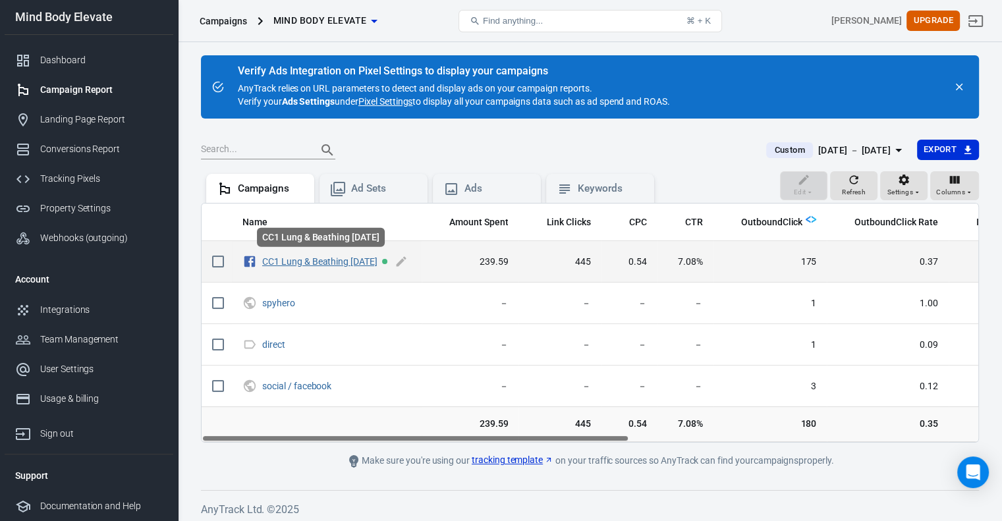
click at [350, 264] on link "CC1 Lung & Beathing 06.30.2025" at bounding box center [319, 261] width 115 height 11
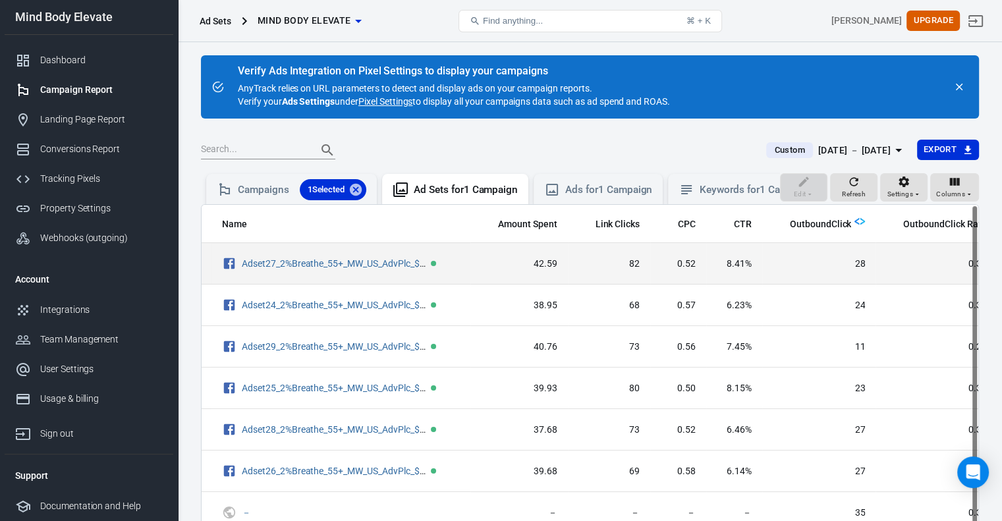
scroll to position [0, 21]
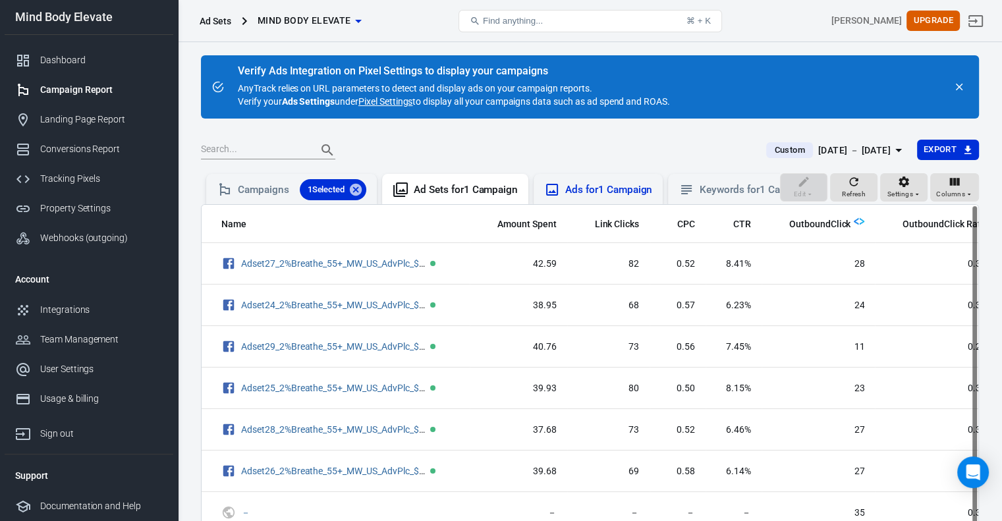
click at [578, 197] on div "Ads for 1 Campaign" at bounding box center [598, 190] width 108 height 16
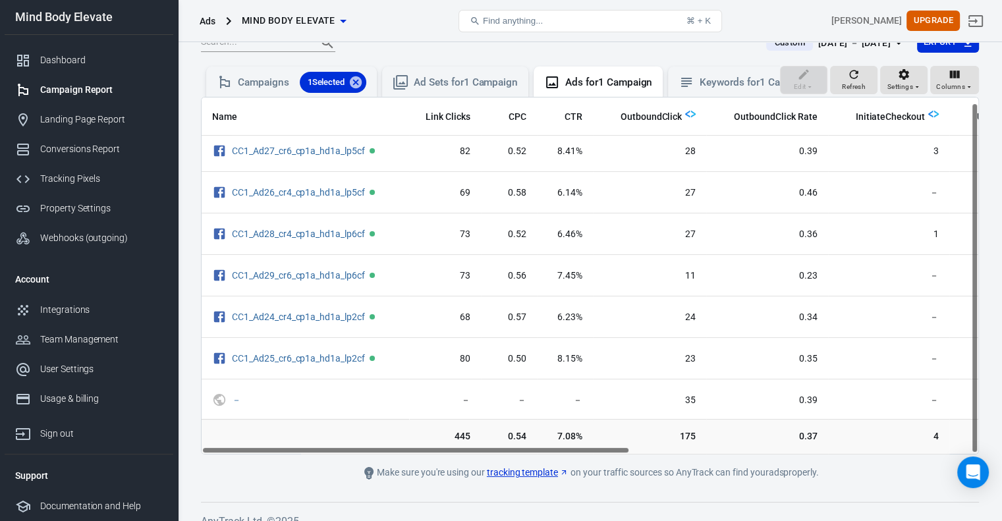
scroll to position [5, 0]
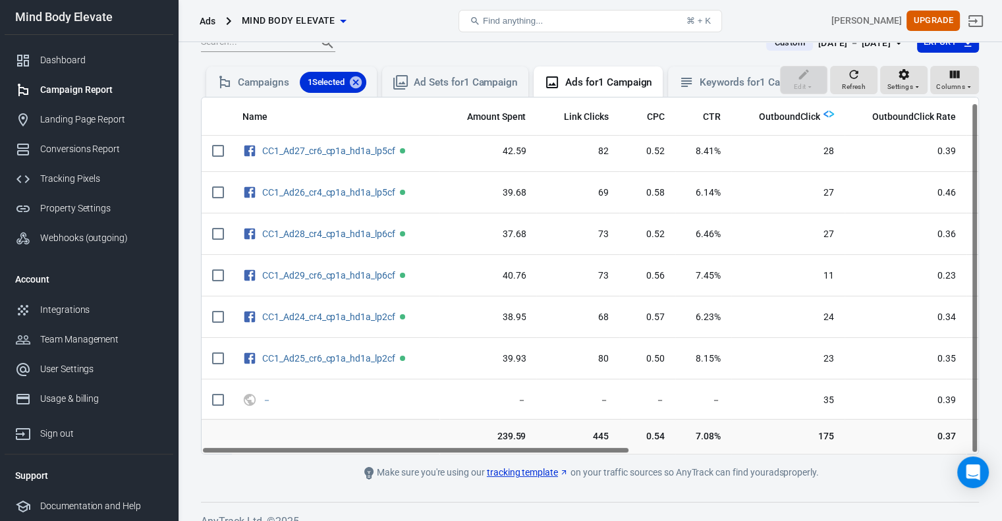
drag, startPoint x: 424, startPoint y: 459, endPoint x: 323, endPoint y: 467, distance: 101.7
click at [323, 467] on main "Verify Ads Integration on Pixel Settings to display your campaigns AnyTrack rel…" at bounding box center [590, 214] width 778 height 533
drag, startPoint x: 498, startPoint y: 458, endPoint x: 353, endPoint y: 500, distance: 150.9
click at [353, 500] on div "Verify Ads Integration on Pixel Settings to display your campaigns AnyTrack rel…" at bounding box center [590, 236] width 824 height 602
click at [447, 78] on div "Ad Sets for 1 Campaign" at bounding box center [466, 83] width 104 height 14
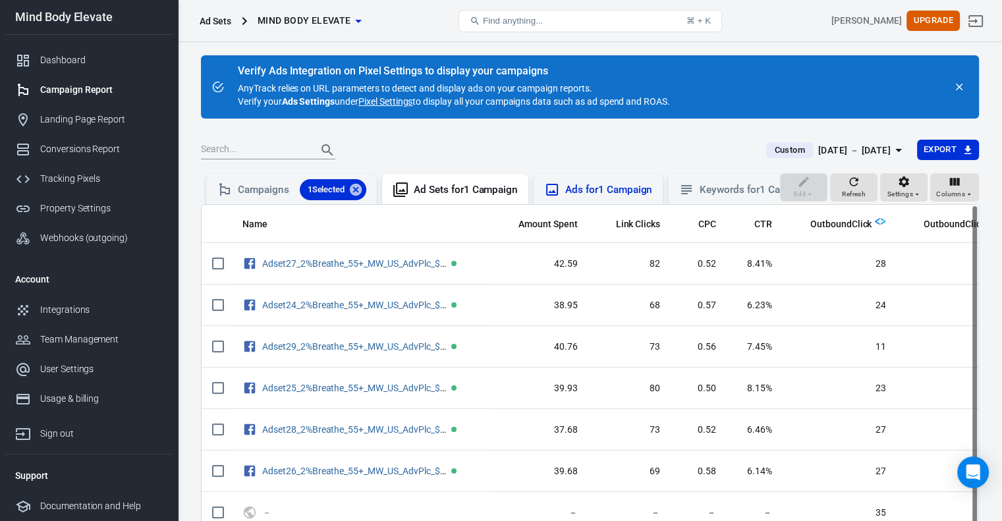
click at [587, 187] on div "Ads for 1 Campaign" at bounding box center [608, 190] width 87 height 14
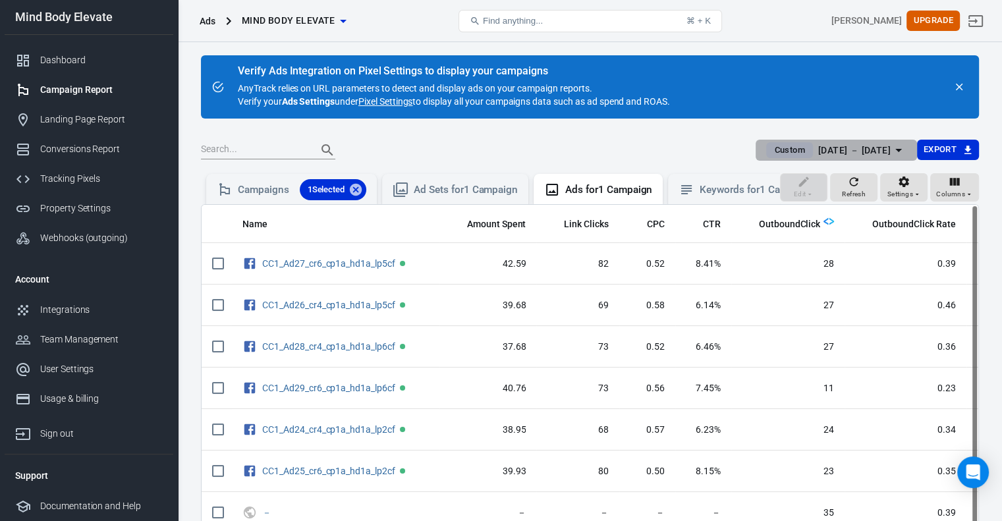
click at [842, 151] on div "[DATE] － [DATE]" at bounding box center [854, 150] width 72 height 16
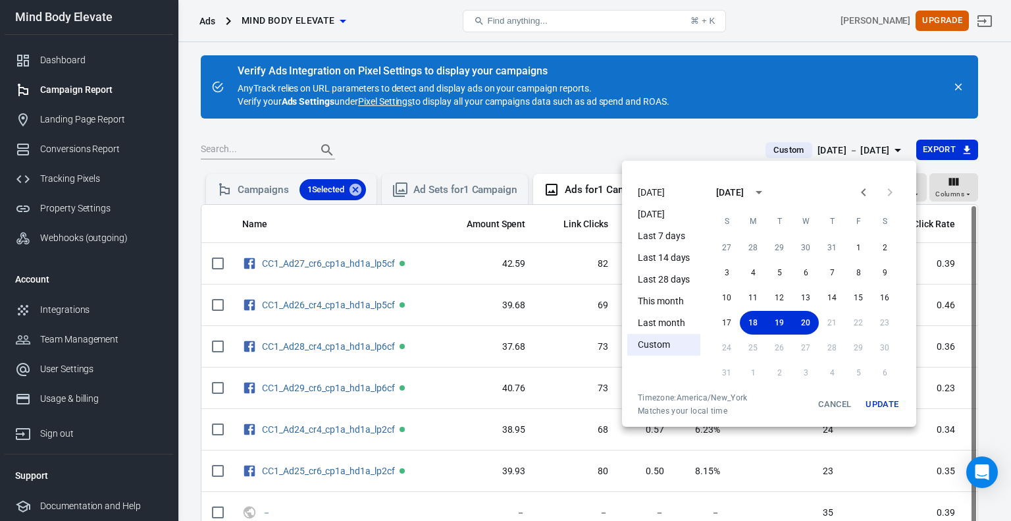
click at [842, 151] on div at bounding box center [505, 260] width 1011 height 521
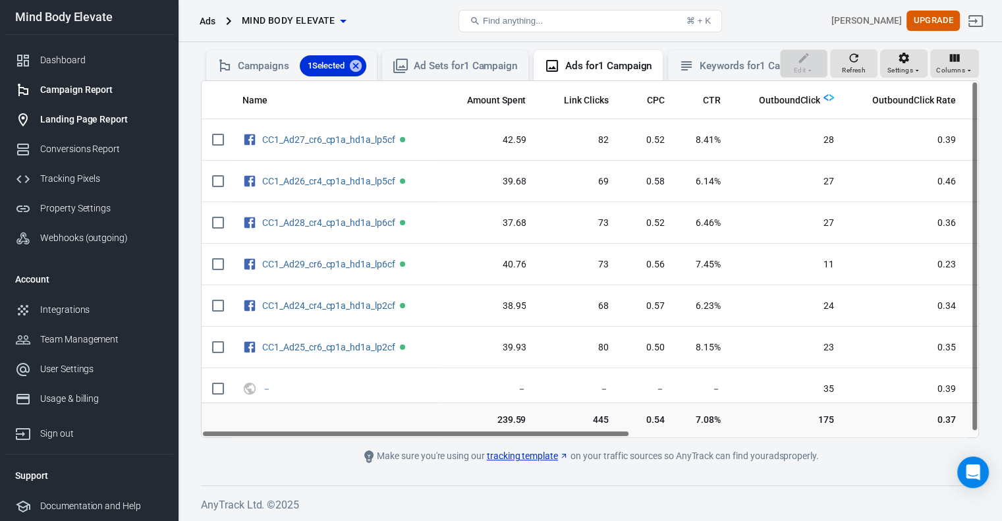
click at [51, 111] on link "Landing Page Report" at bounding box center [89, 120] width 169 height 30
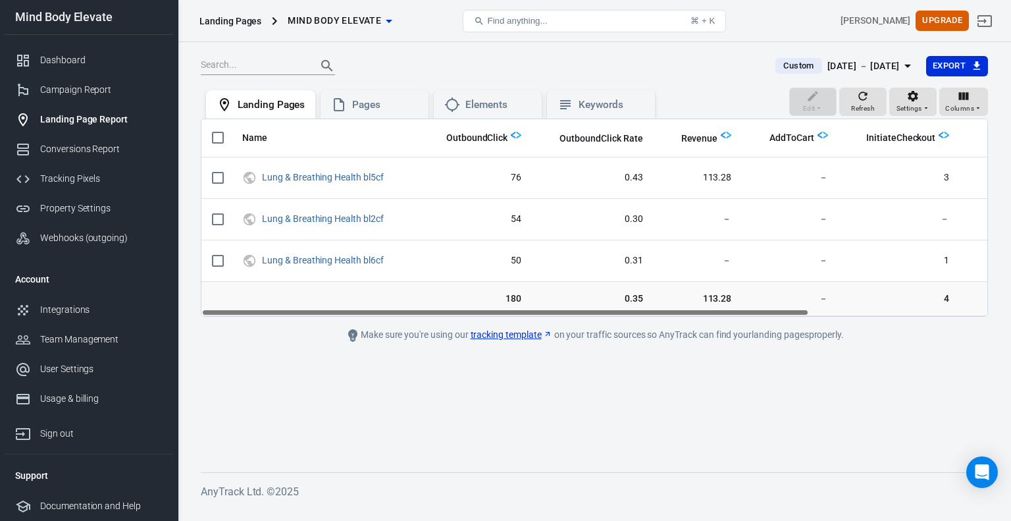
drag, startPoint x: 743, startPoint y: 310, endPoint x: 650, endPoint y: 340, distance: 97.5
click at [650, 340] on main "Custom Aug 18 － Aug 20, 2025 Export Edit Refresh Settings Columns Landing Pages…" at bounding box center [595, 253] width 788 height 396
click at [379, 102] on div "Pages" at bounding box center [385, 105] width 66 height 14
click at [504, 112] on div "Elements" at bounding box center [487, 105] width 87 height 16
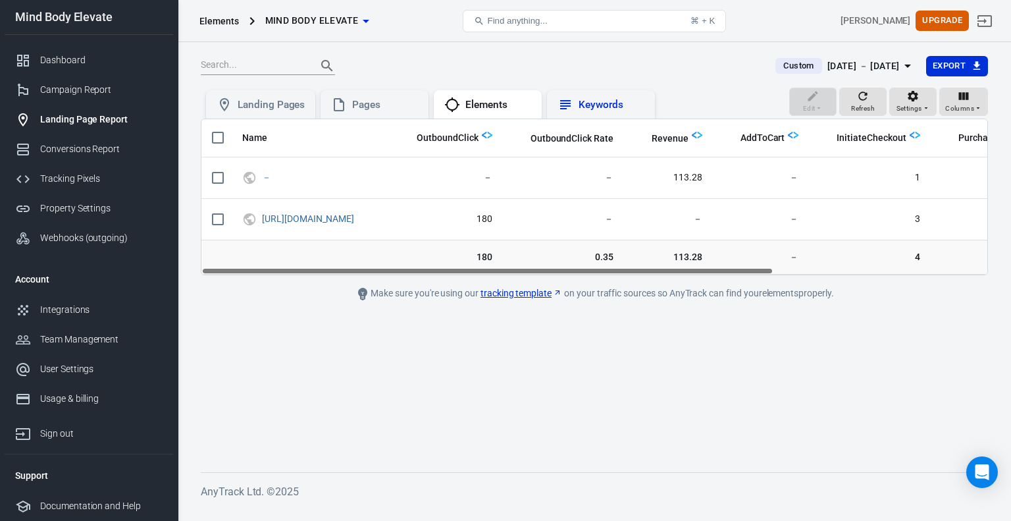
click at [588, 104] on div "Keywords" at bounding box center [612, 105] width 66 height 14
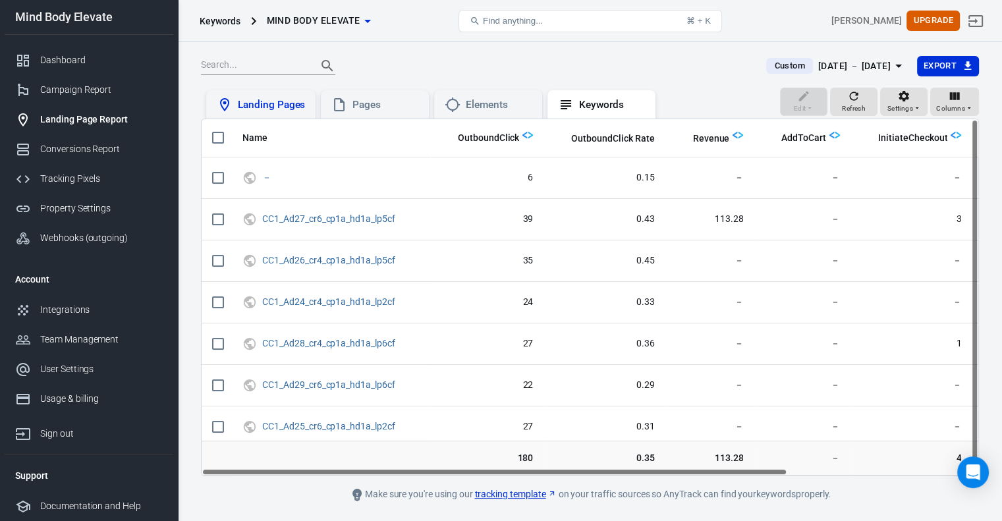
click at [284, 105] on div "Landing Pages" at bounding box center [271, 105] width 67 height 14
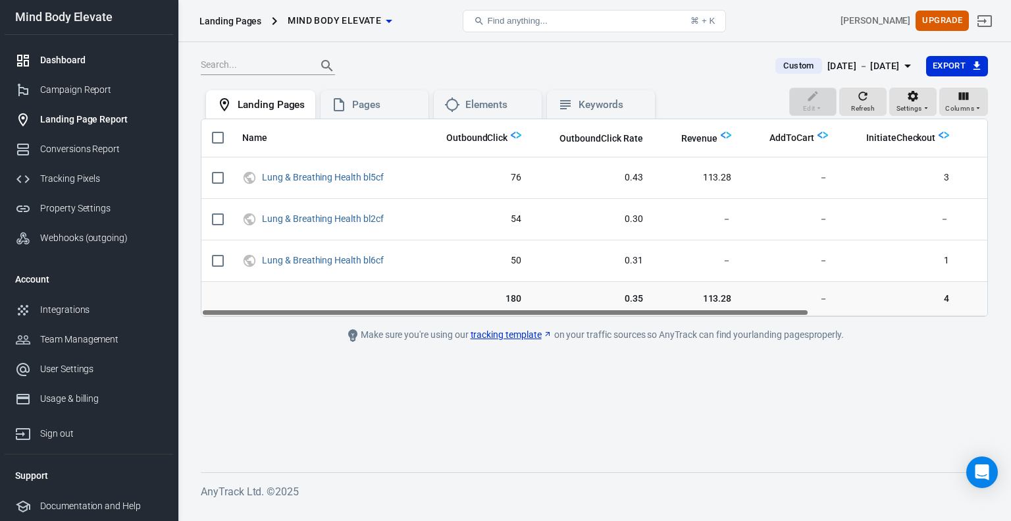
click at [66, 65] on div "Dashboard" at bounding box center [101, 60] width 122 height 14
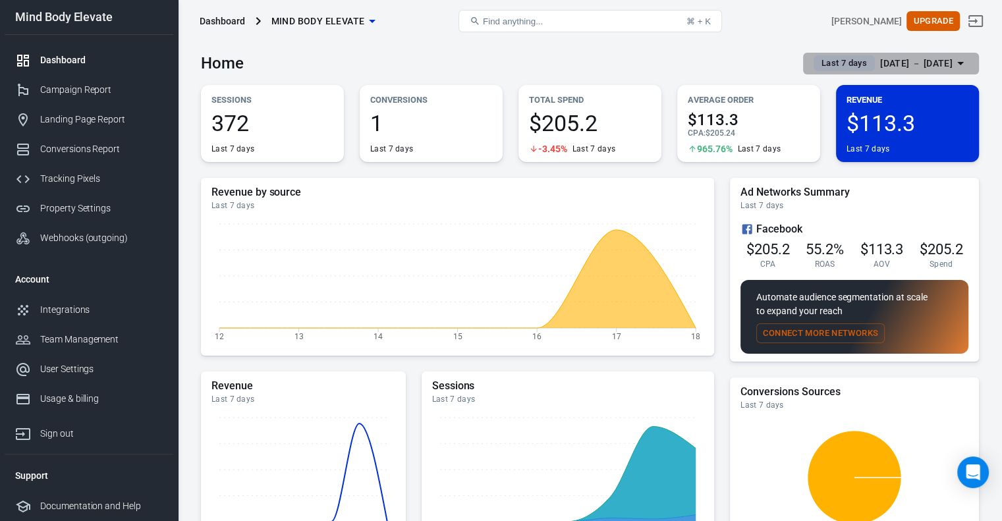
click at [917, 65] on div "[DATE] － [DATE]" at bounding box center [916, 63] width 72 height 16
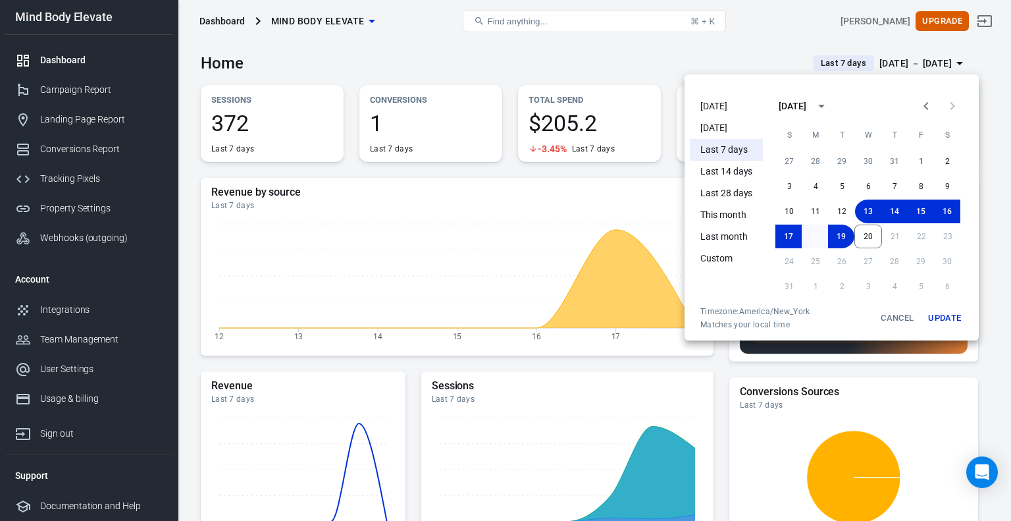
click at [817, 238] on button "18" at bounding box center [815, 237] width 26 height 24
click at [865, 242] on button "20" at bounding box center [869, 237] width 28 height 24
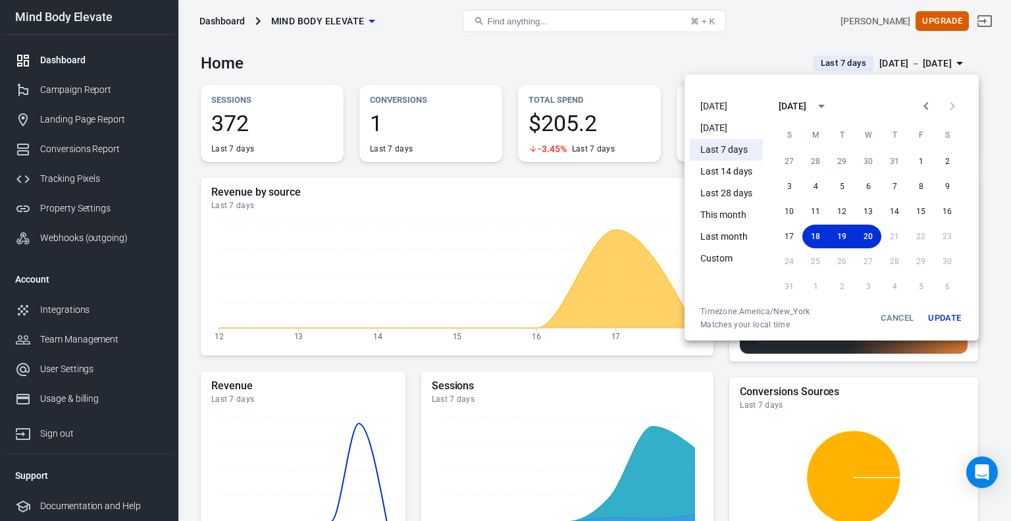
click at [951, 319] on button "Update" at bounding box center [945, 318] width 42 height 24
